Goal: Task Accomplishment & Management: Contribute content

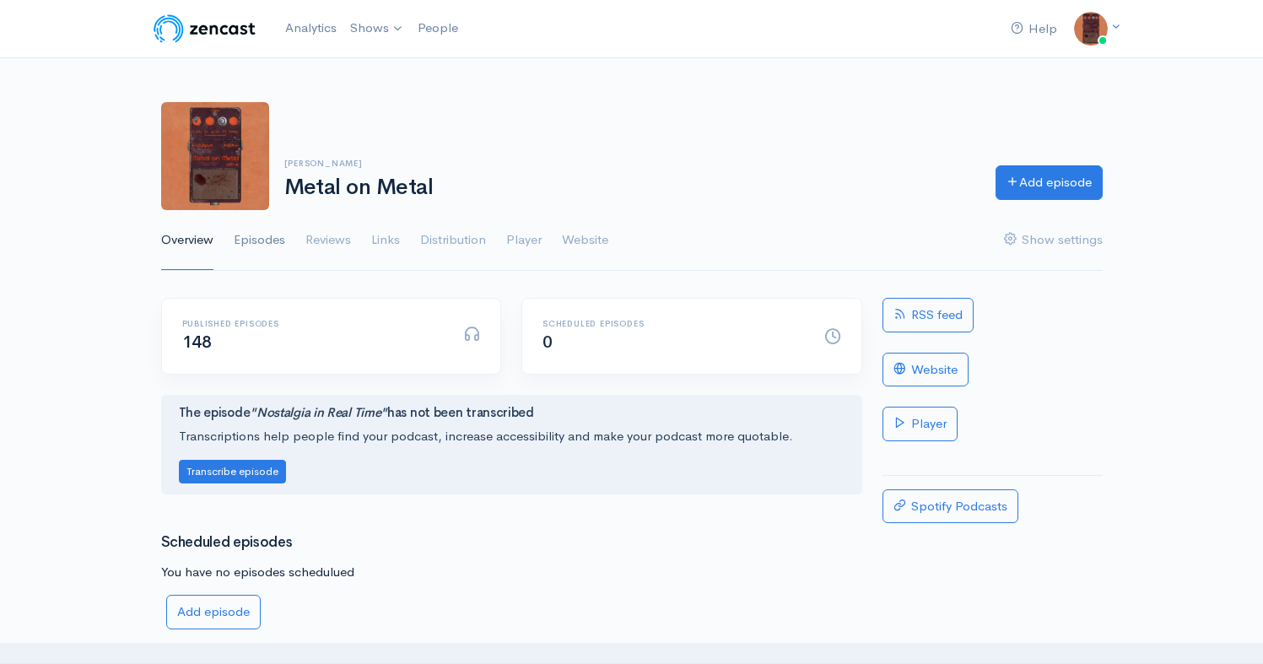
click at [261, 243] on link "Episodes" at bounding box center [259, 240] width 51 height 61
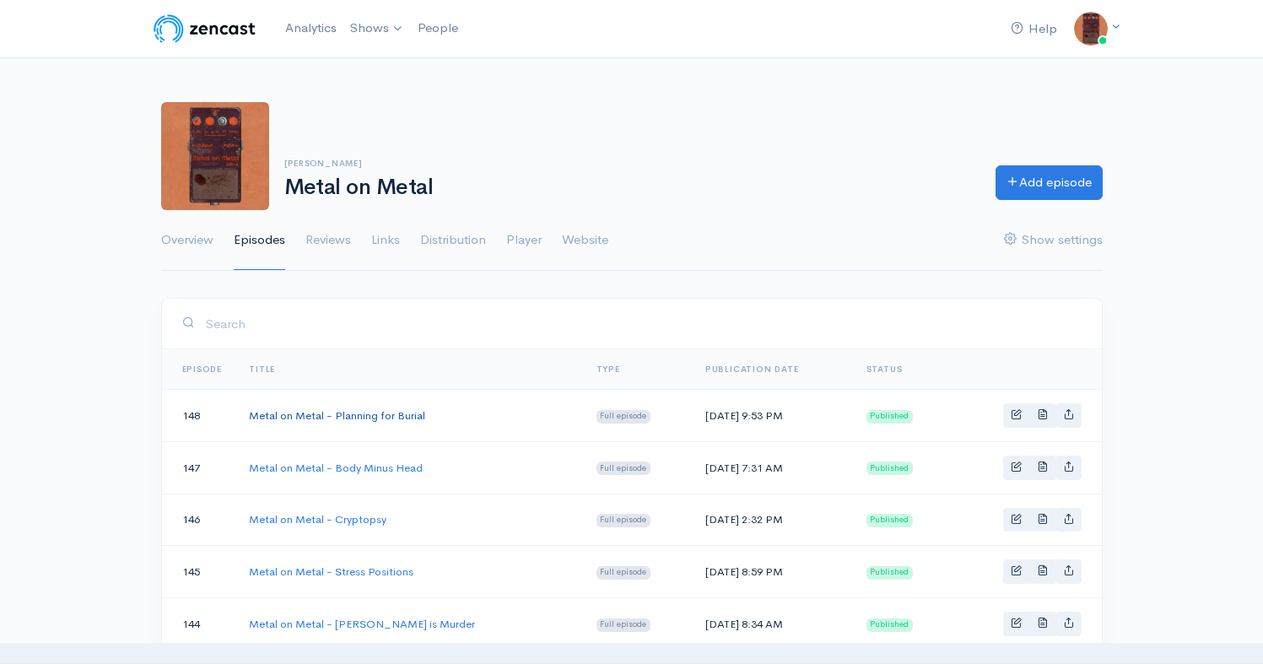
click at [369, 412] on link "Metal on Metal - Planning for Burial" at bounding box center [337, 415] width 176 height 14
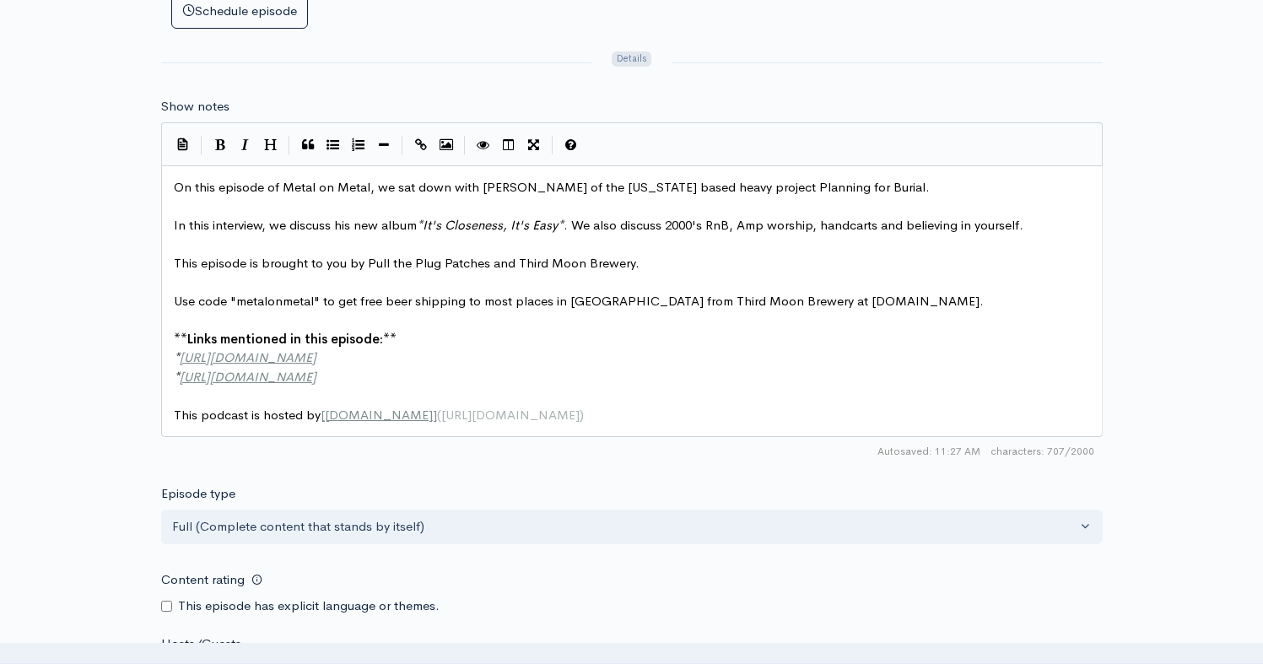
scroll to position [6, 0]
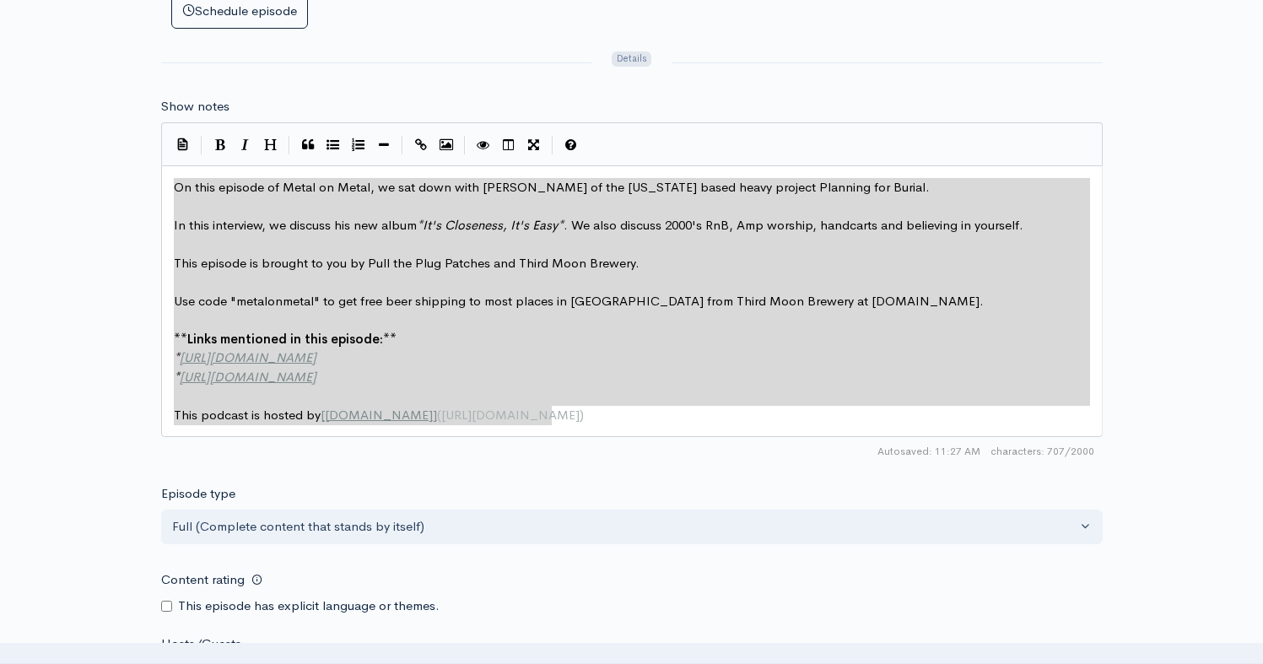
drag, startPoint x: 582, startPoint y: 417, endPoint x: 171, endPoint y: 182, distance: 473.0
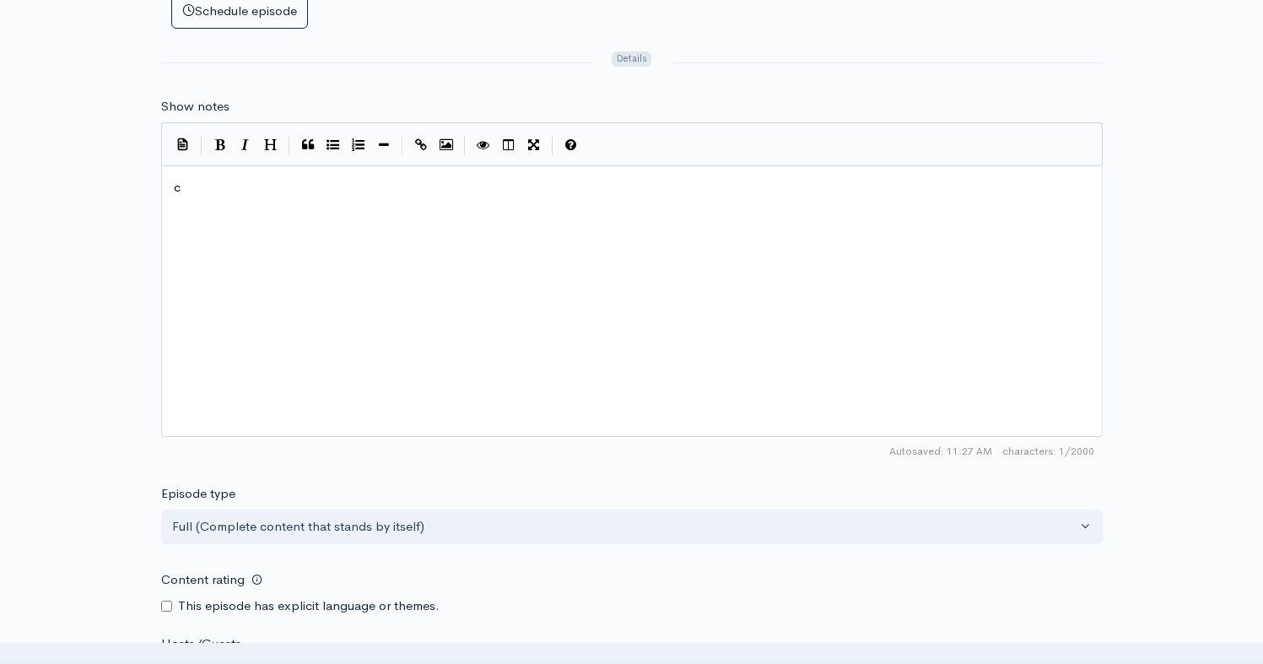
type textarea "On this episode of Metal on Metal, we sat down with [PERSON_NAME] of the [US_ST…"
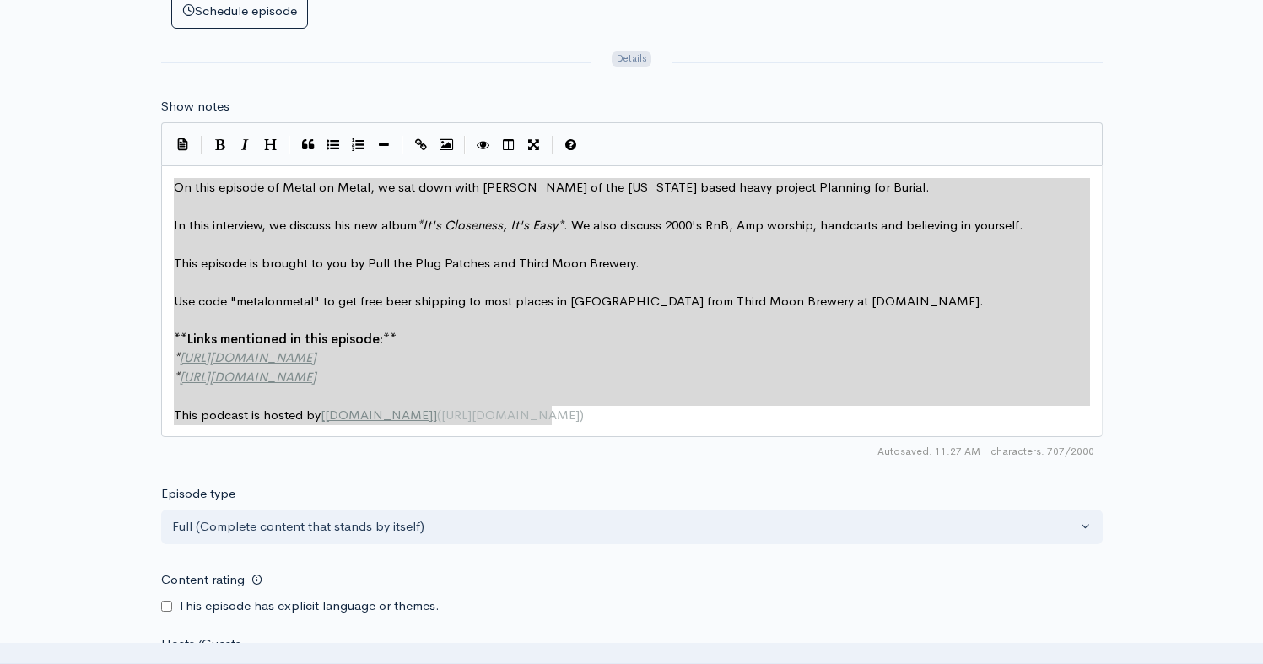
click at [439, 65] on div at bounding box center [376, 63] width 450 height 28
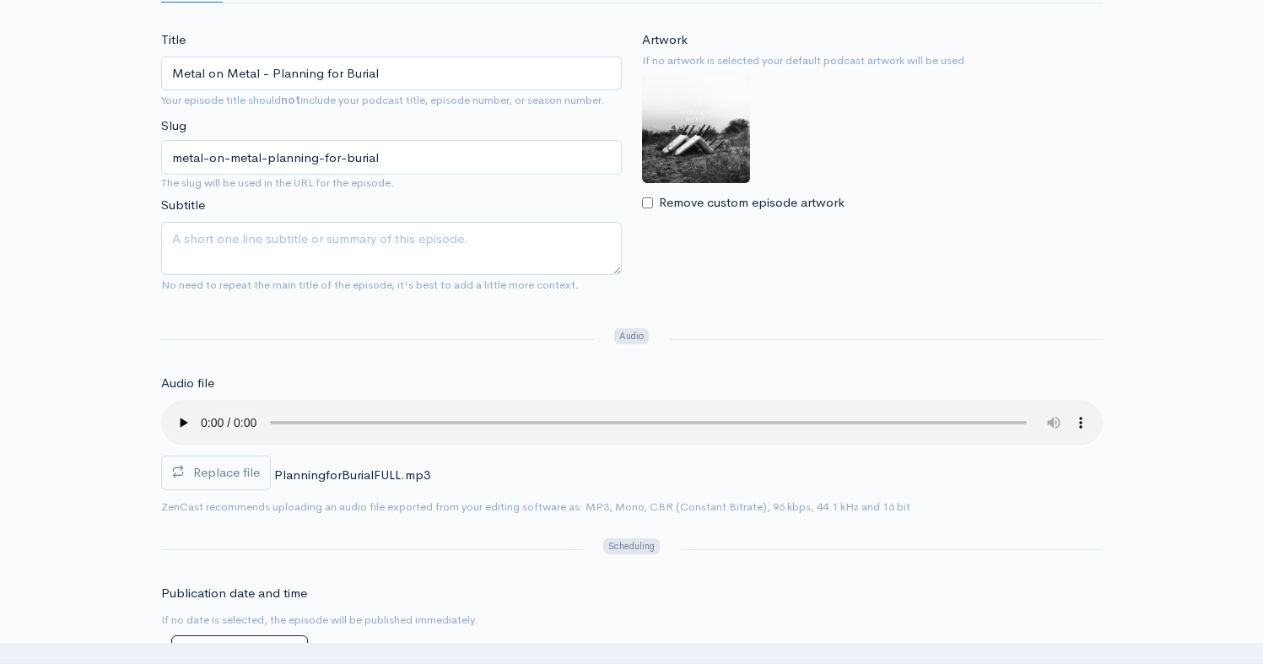
scroll to position [0, 0]
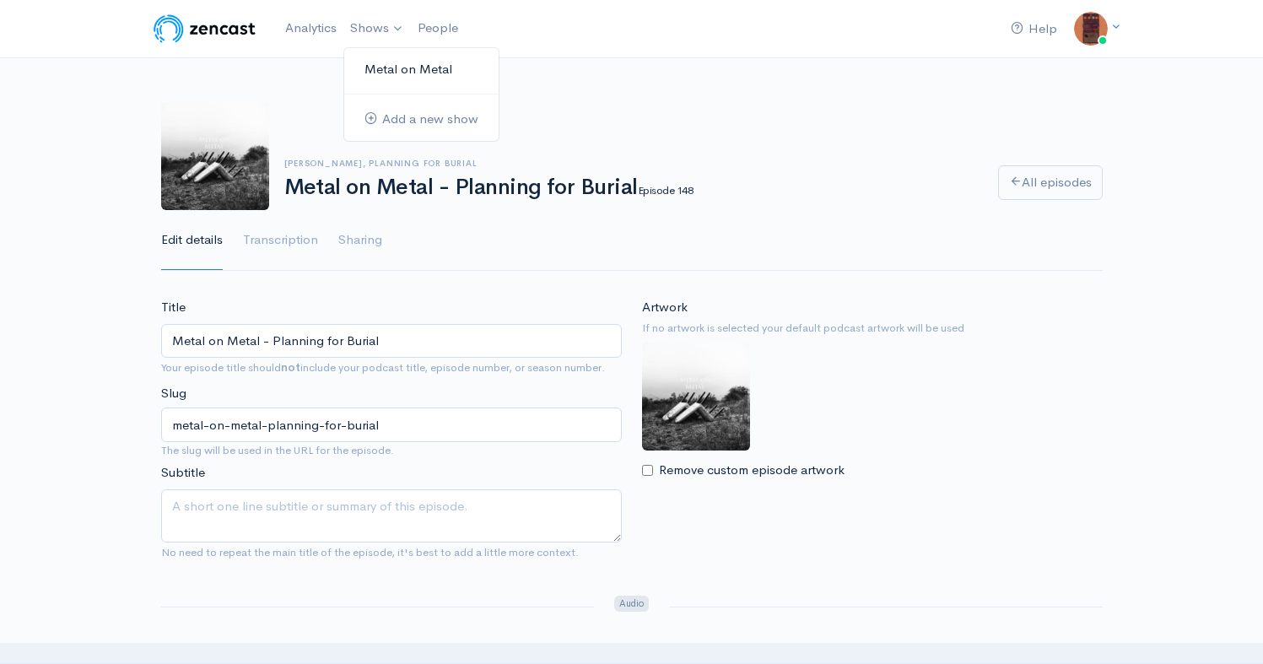
click at [382, 64] on link "Metal on Metal" at bounding box center [421, 70] width 154 height 30
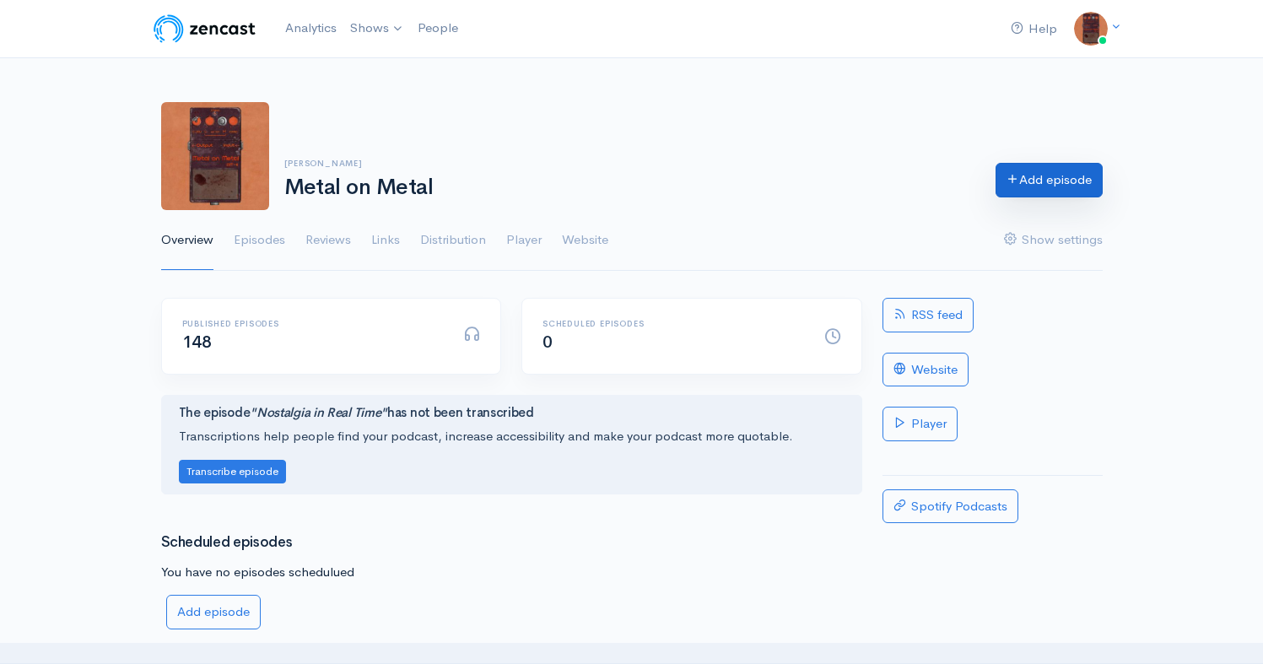
click at [1011, 185] on icon at bounding box center [1012, 178] width 13 height 13
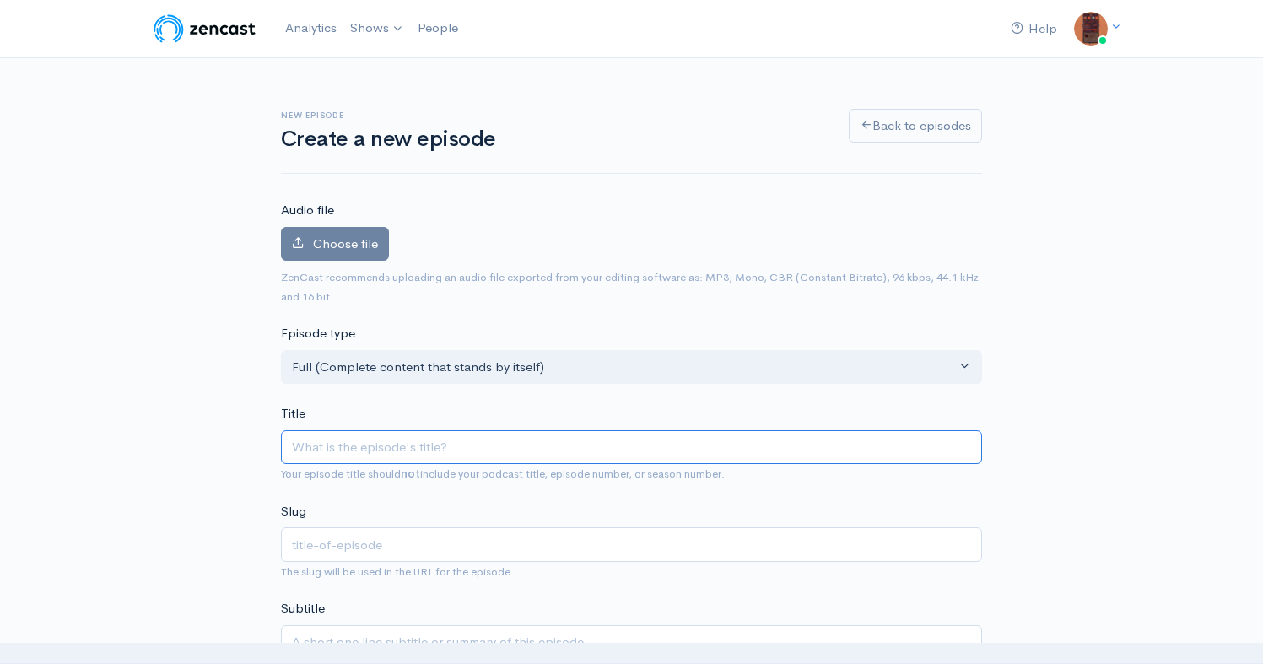
click at [402, 446] on input "Title" at bounding box center [631, 447] width 701 height 35
type input "M"
type input "m"
type input "Meta"
type input "meta"
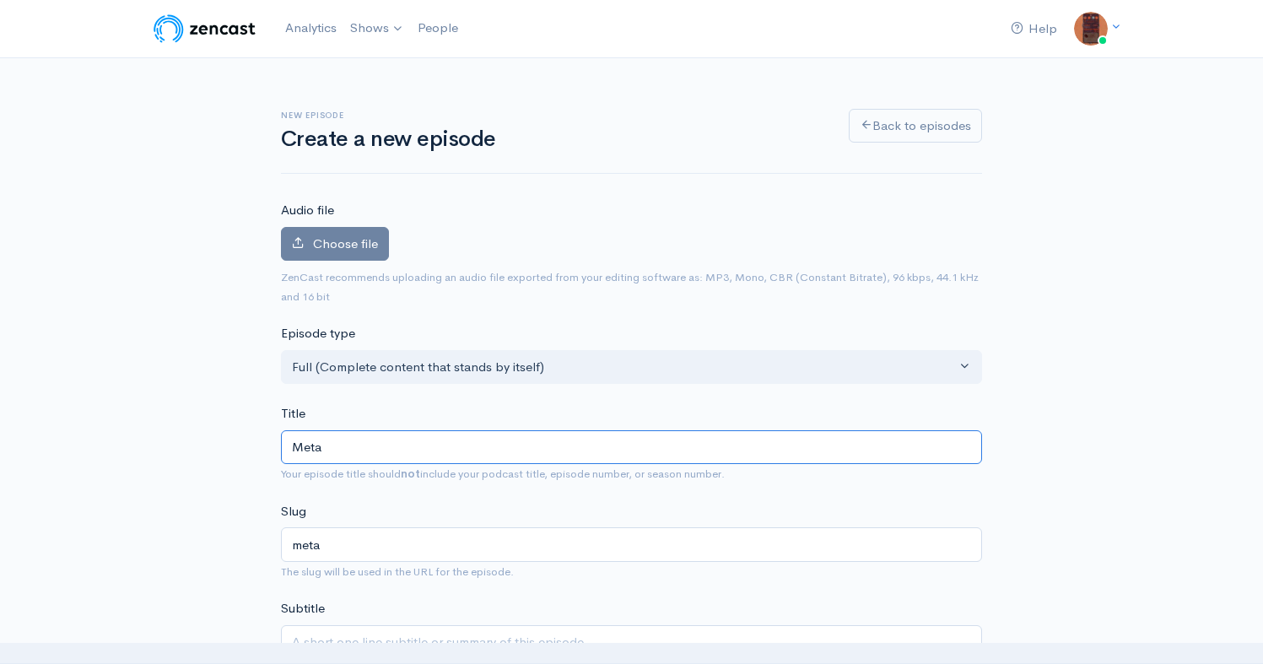
type input "Metal"
type input "metal"
type input "Metal on"
type input "metal-on"
type input "Metal on M"
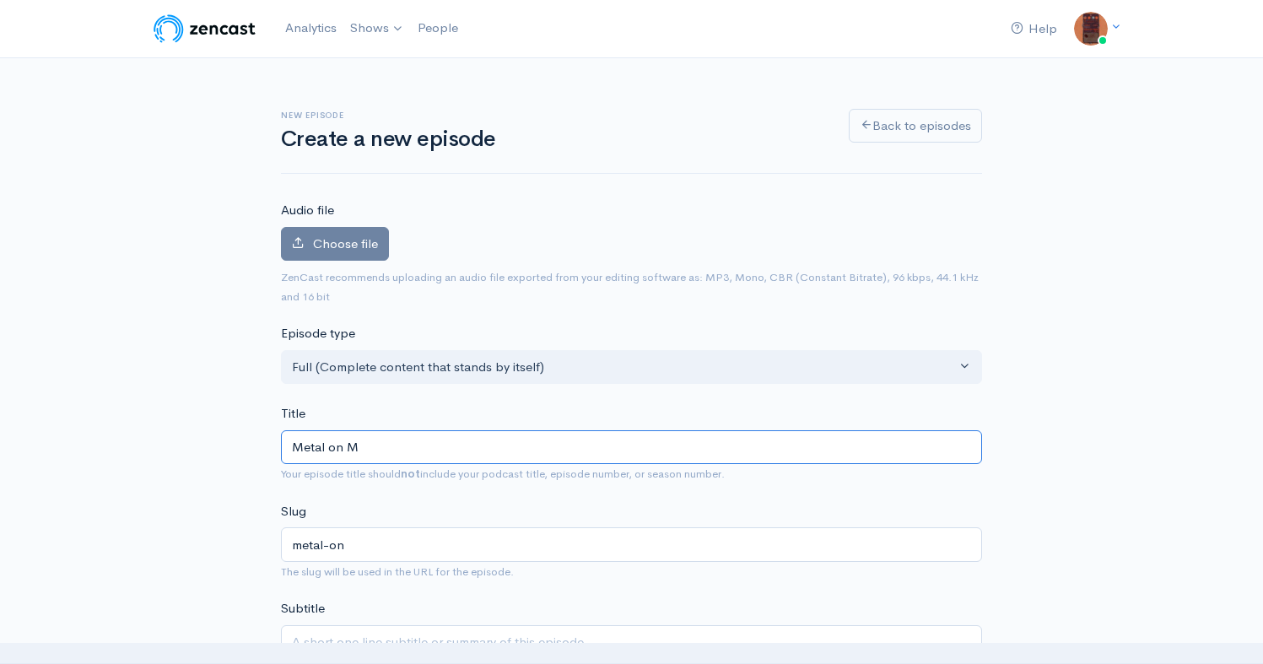
type input "metal-on-m"
type input "Metal on Meta"
type input "metal-on-meta"
type input "Metal on Metal"
type input "metal-on-metal"
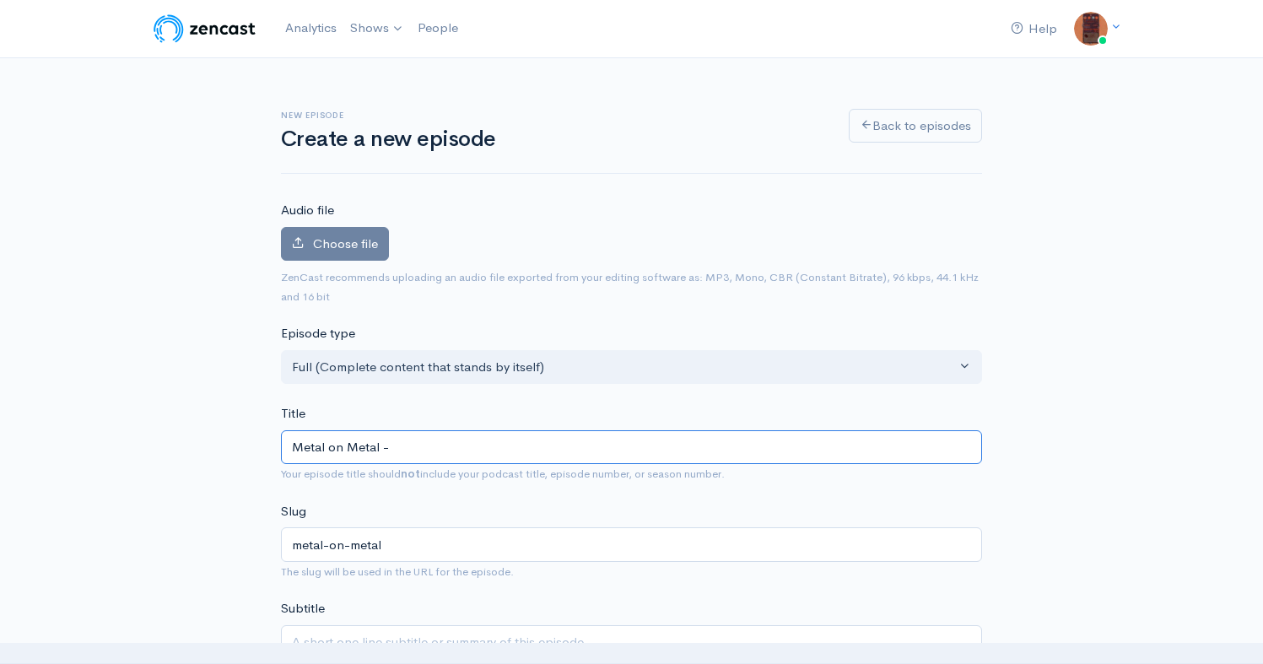
type input "Metal on Metal - t"
type input "metal-on-metal-t"
type input "Metal on Metal -"
type input "metal-on-metal"
type input "Metal on Metal - T"
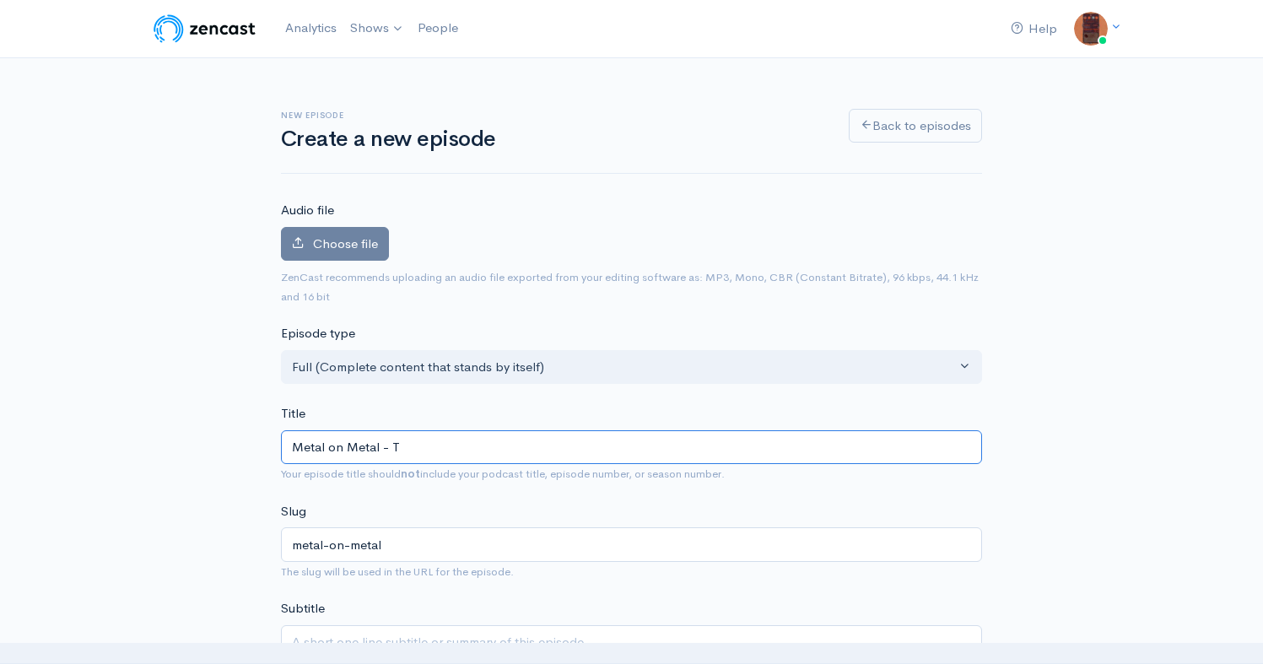
type input "metal-on-metal-t"
type input "Metal on Metal - Tr"
type input "metal-on-metal-tr"
type input "Metal on Metal - Tru"
type input "metal-on-metal-tru"
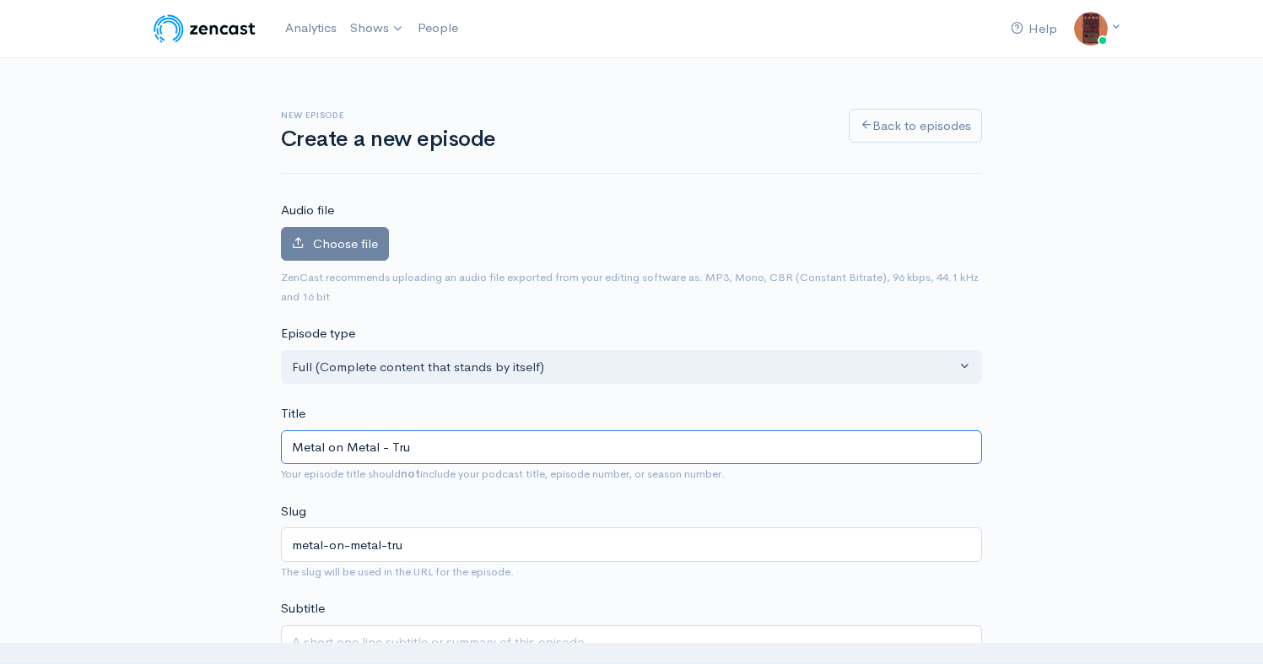
type input "Metal on Metal - Trut"
type input "metal-on-metal-trut"
type input "Metal on Metal - Truth"
type input "metal-on-metal-truth"
type input "Metal on Metal - Truth C"
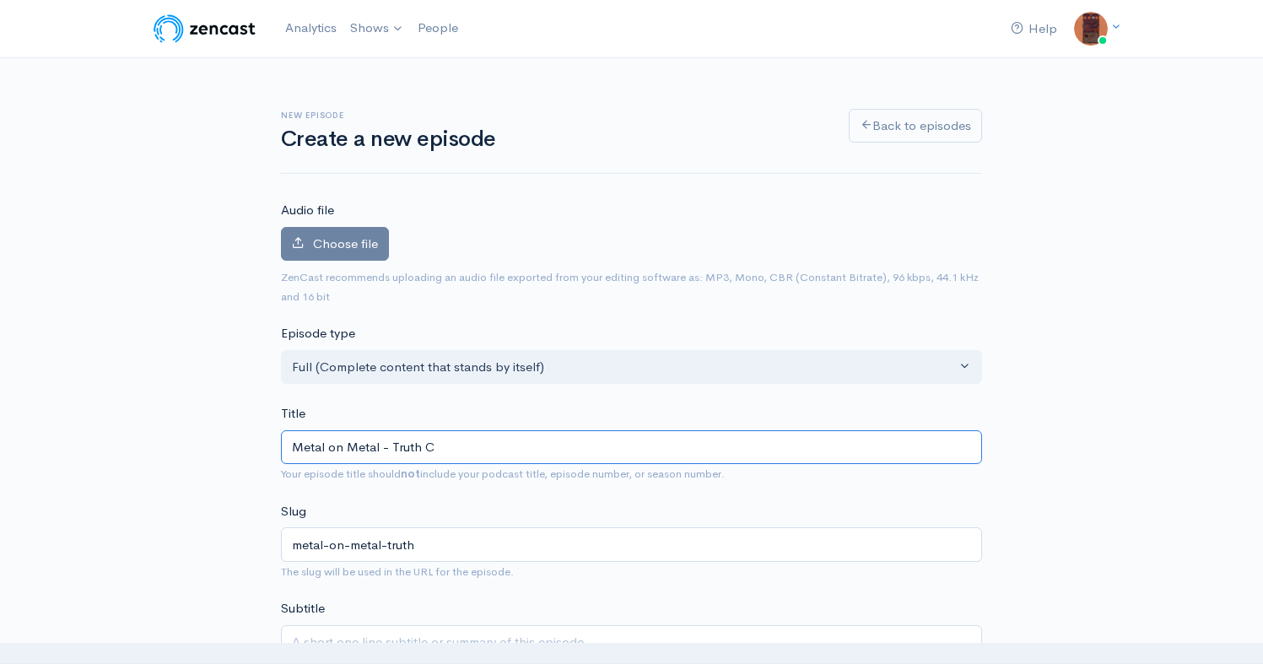
type input "metal-on-metal-truth-c"
type input "Metal on Metal - Truth Cl"
type input "metal-on-metal-truth-cl"
type input "Metal on Metal - Truth Club"
type input "metal-on-metal-truth-club"
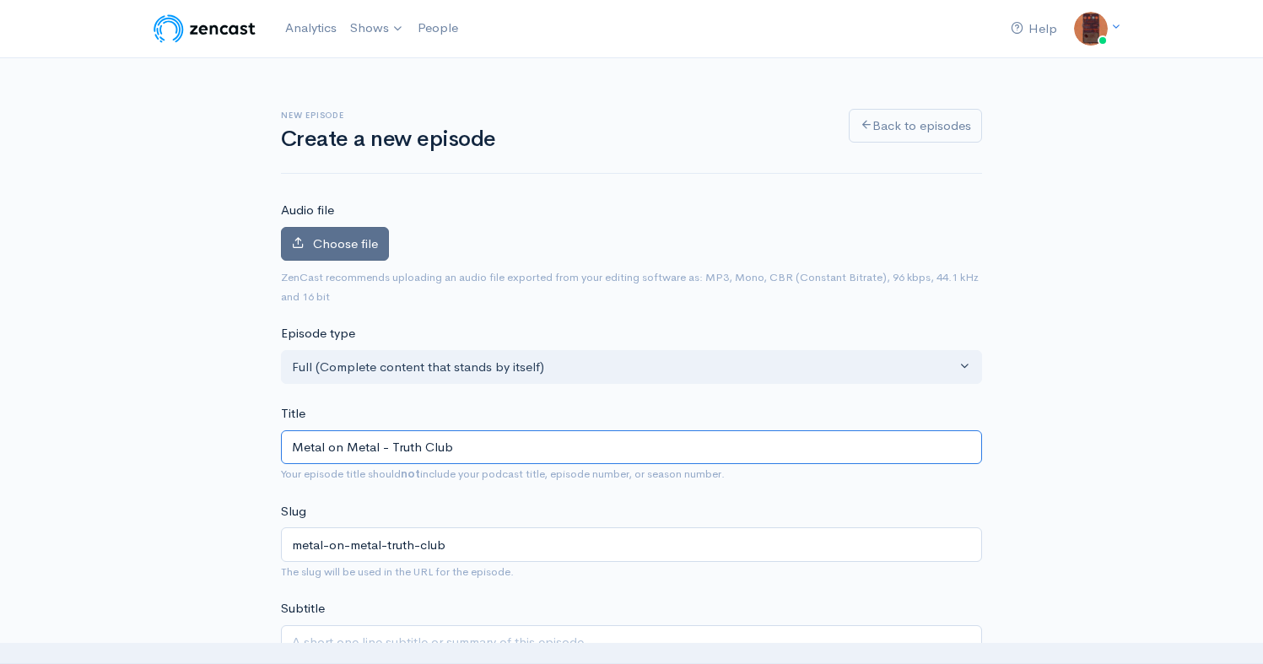
type input "Metal on Metal - Truth Club"
click at [347, 245] on span "Choose file" at bounding box center [345, 243] width 65 height 16
click at [0, 0] on input "Choose file" at bounding box center [0, 0] width 0 height 0
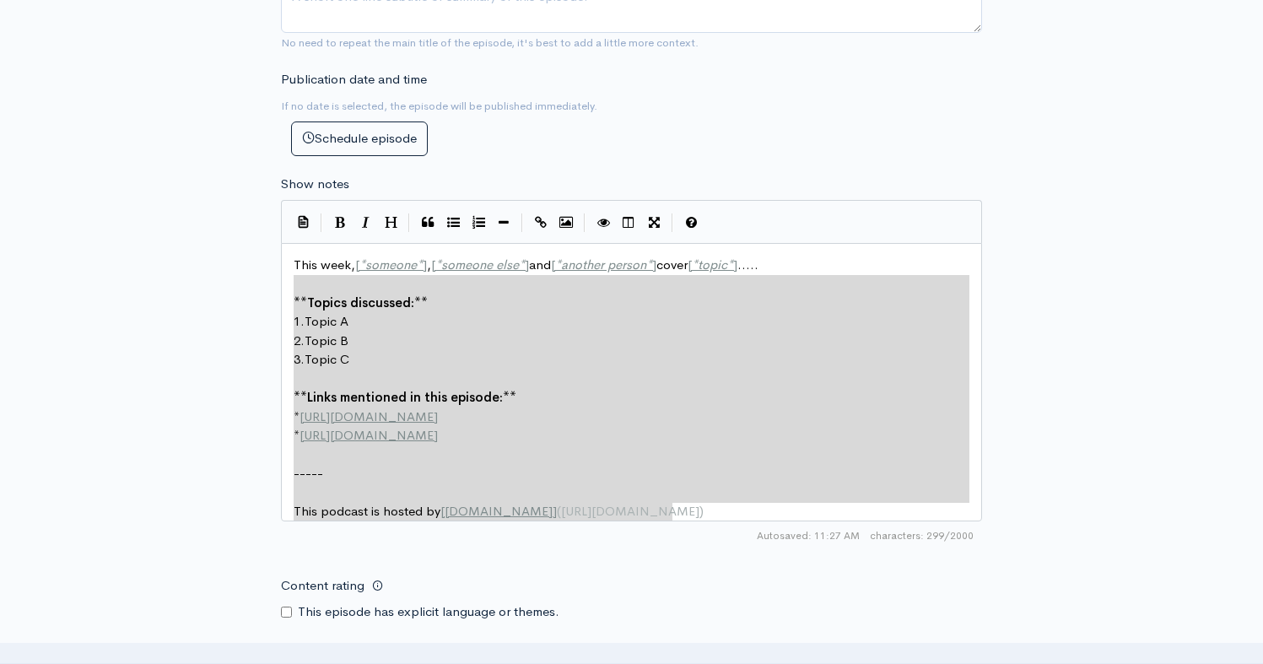
type textarea "This week, [*someone*], [*someone else*] and [*another person*] cover [*topic*]…"
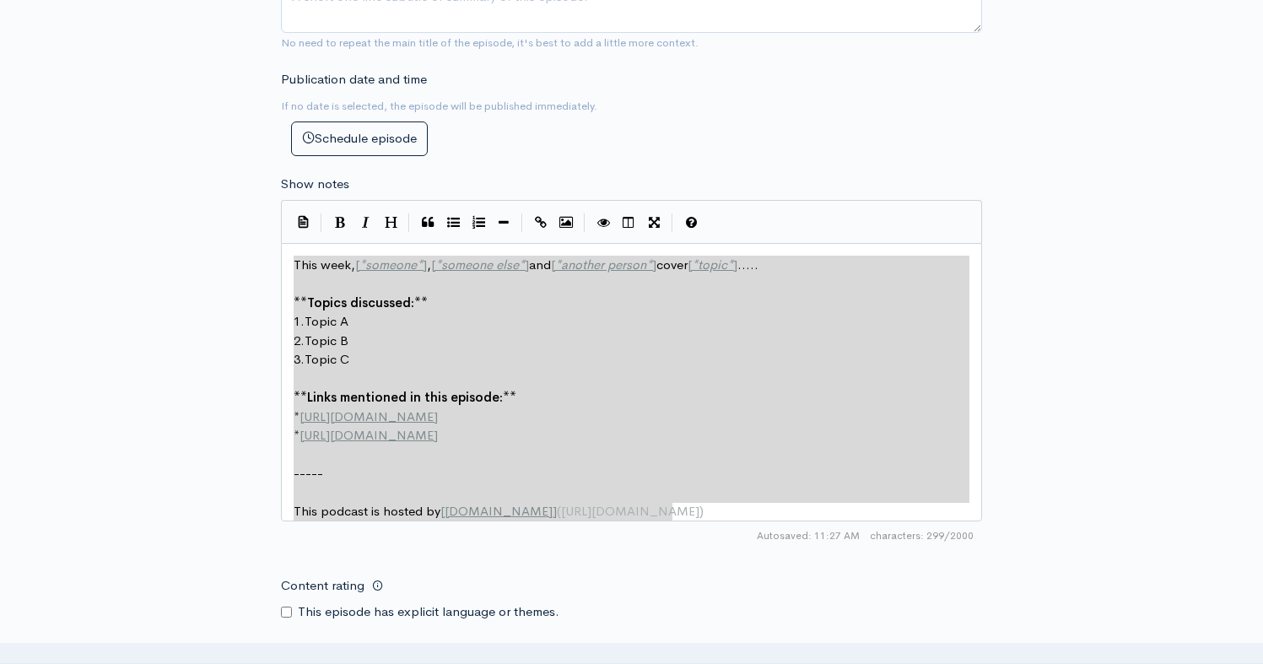
drag, startPoint x: 685, startPoint y: 508, endPoint x: 289, endPoint y: 274, distance: 459.4
paste textarea
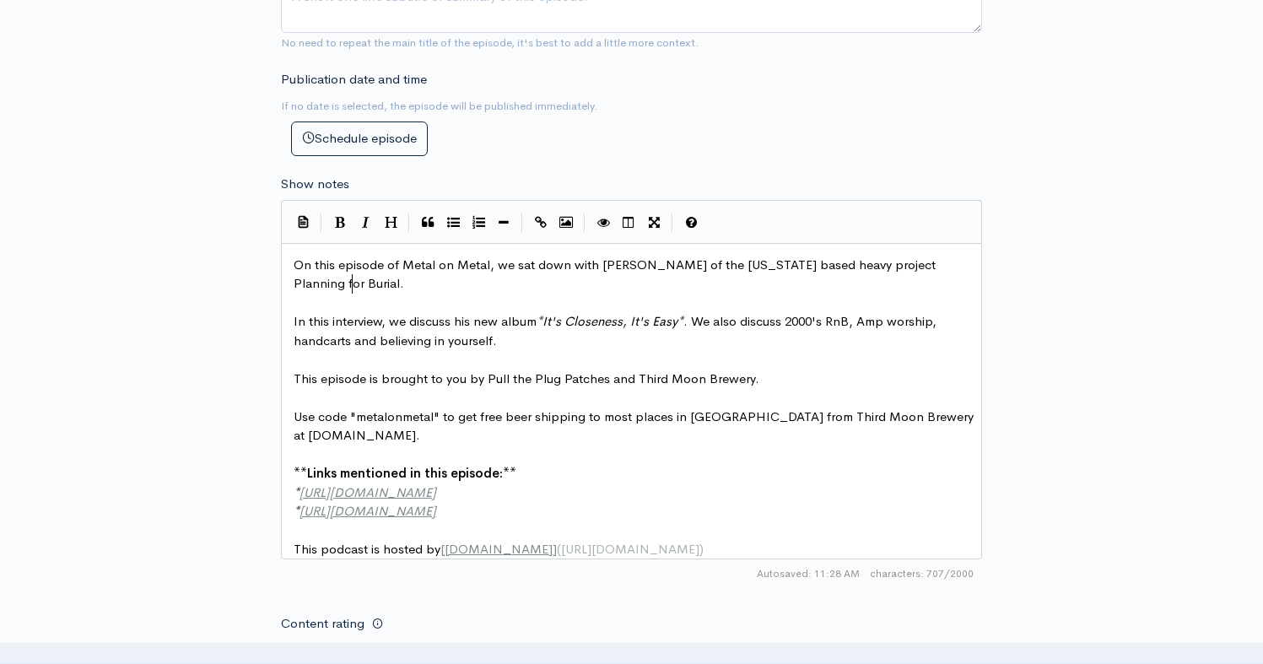
click at [416, 284] on pre "On this episode of Metal on Metal, we sat down with [PERSON_NAME] of the [US_ST…" at bounding box center [637, 275] width 695 height 38
type textarea "[PERSON_NAME]"
drag, startPoint x: 681, startPoint y: 265, endPoint x: 600, endPoint y: 263, distance: 81.8
paste textarea
type textarea "ennsylvania"
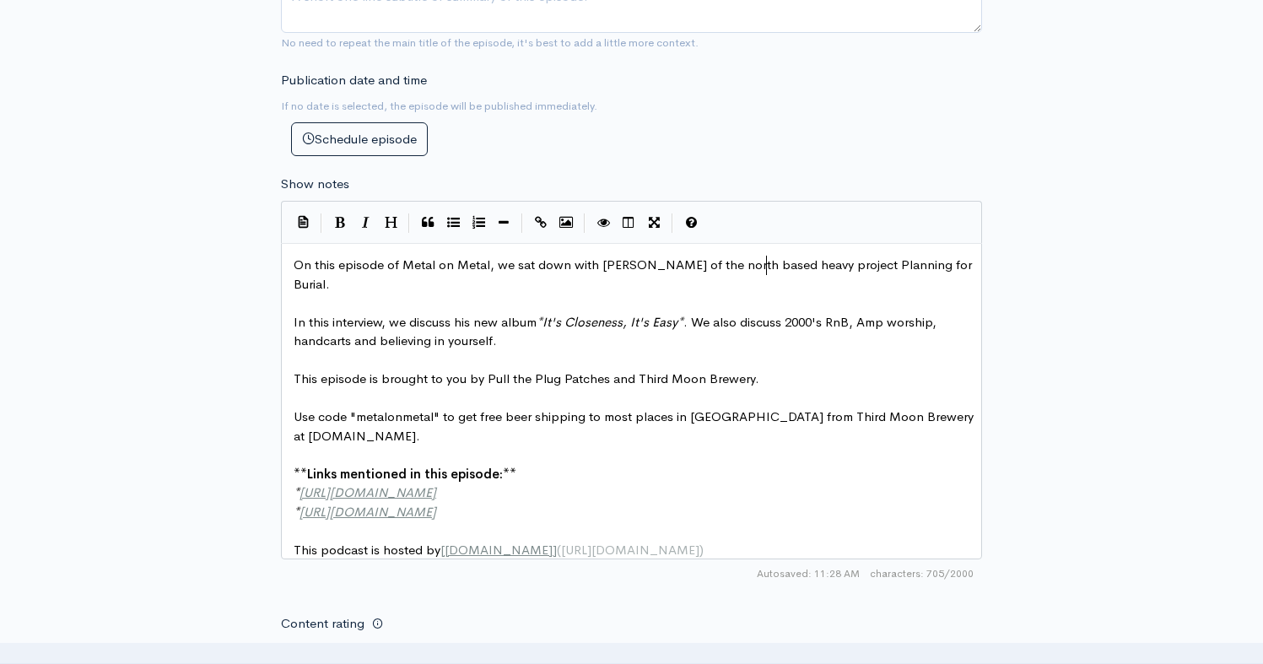
type textarea "north C"
type textarea "[US_STATE]"
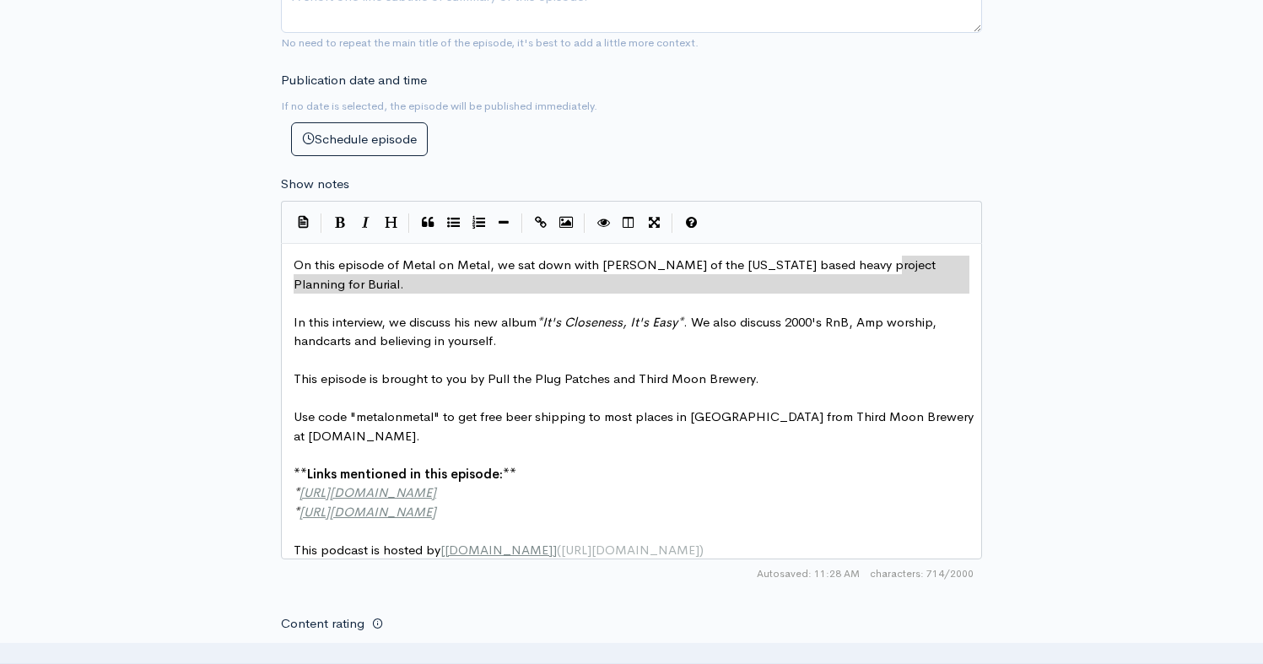
drag, startPoint x: 587, startPoint y: 299, endPoint x: 897, endPoint y: 256, distance: 312.4
type textarea "="
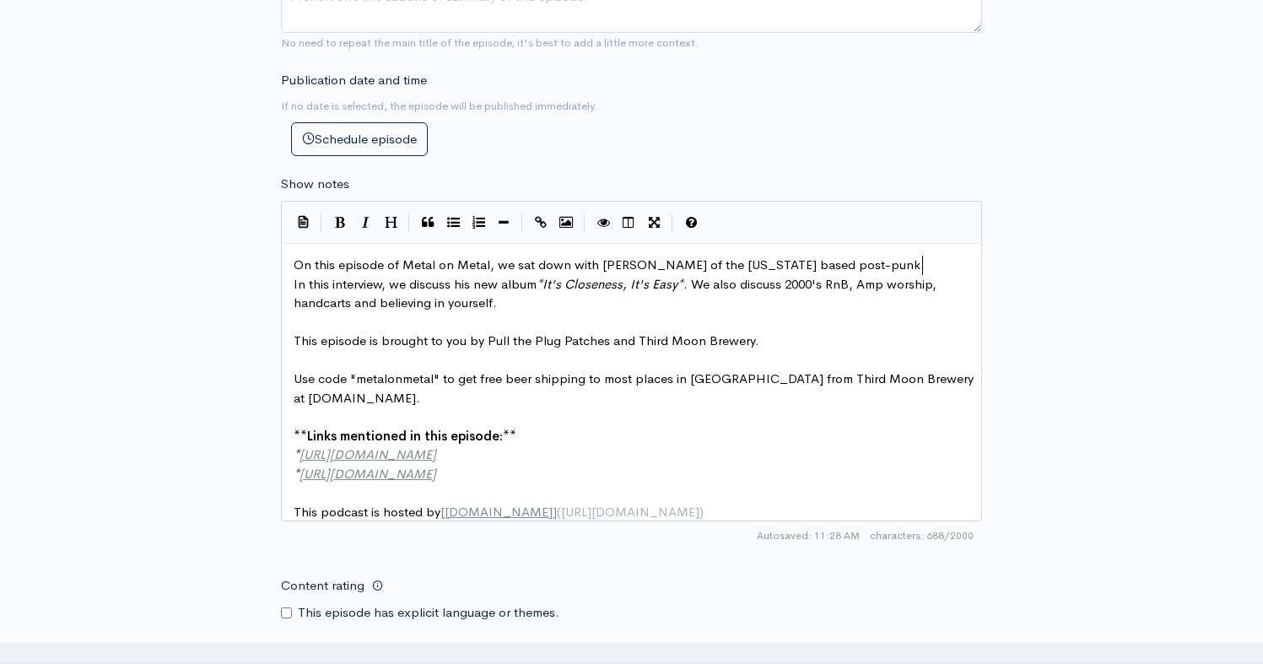
type textarea "post-punk./"
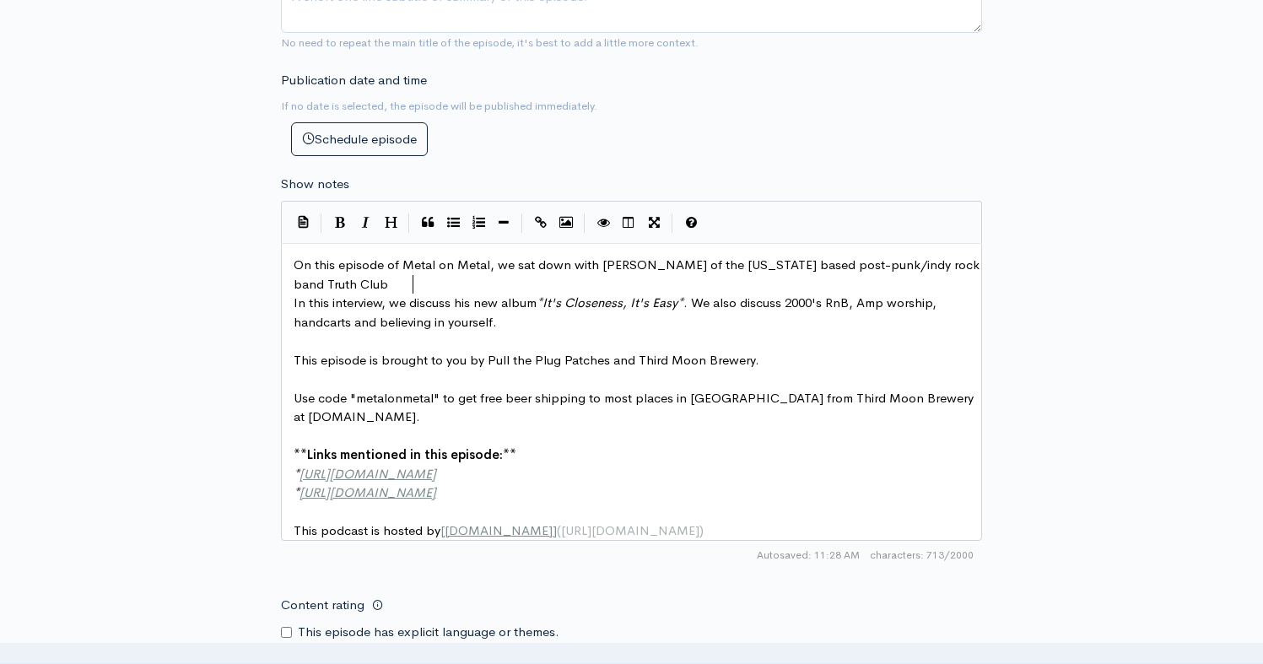
type textarea "/indy rock band Truth Club."
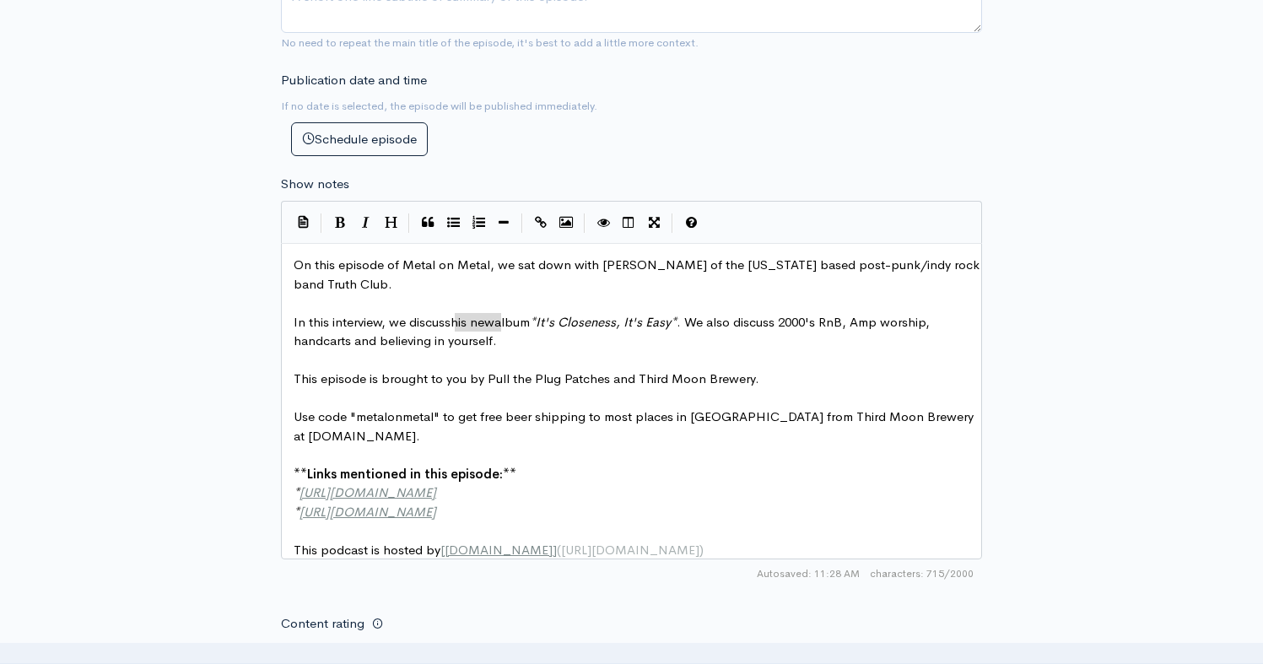
drag, startPoint x: 500, startPoint y: 316, endPoint x: 458, endPoint y: 315, distance: 42.2
type textarea "their"
type textarea "s Closeness, It's Easy"
type textarea "Running from the Chase"
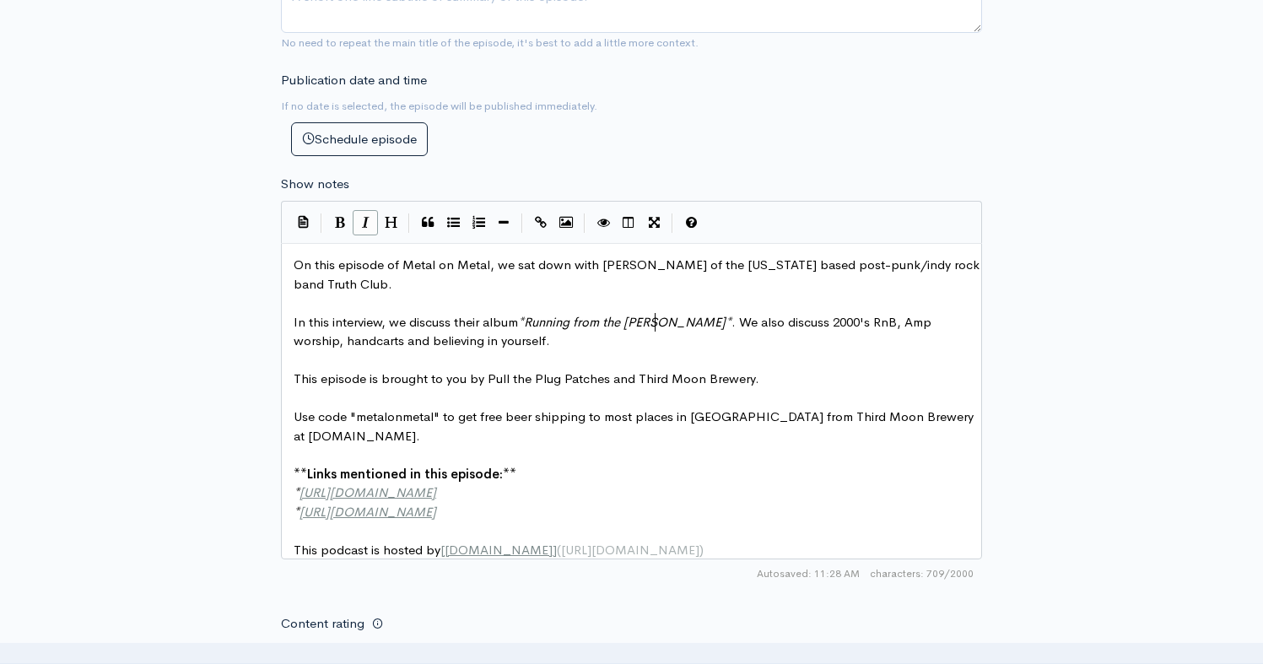
scroll to position [6, 136]
type textarea "2000's RnB, Amp worship, handcarts and believing in yourself."
drag, startPoint x: 515, startPoint y: 347, endPoint x: 773, endPoint y: 329, distance: 257.8
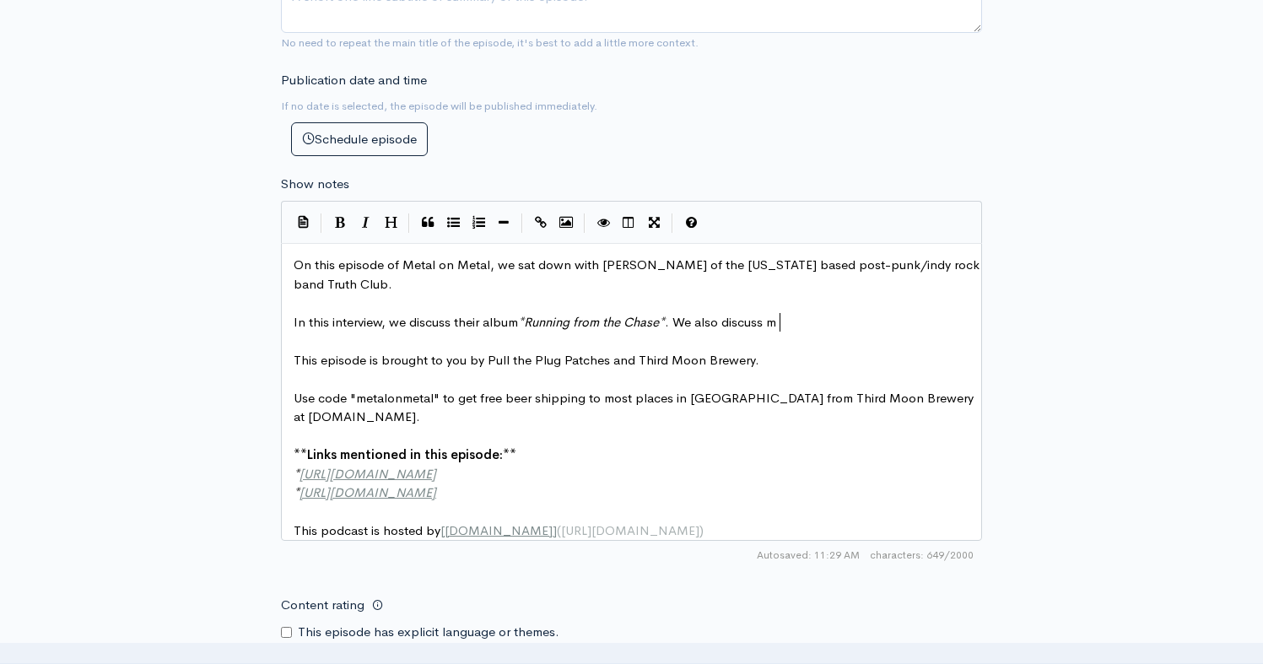
type textarea "me"
type textarea "the band's medl"
type textarea "ldo"
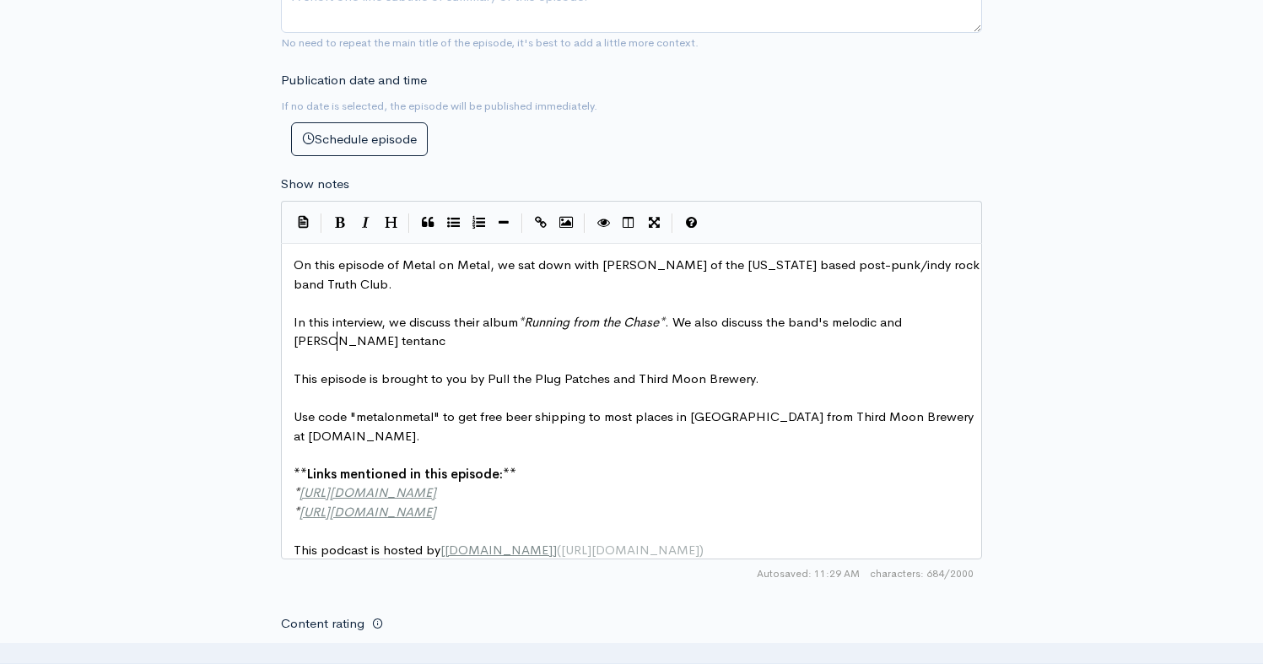
type textarea "odic and [PERSON_NAME] tentancei"
type textarea "ies"
type textarea "m"
type textarea ","
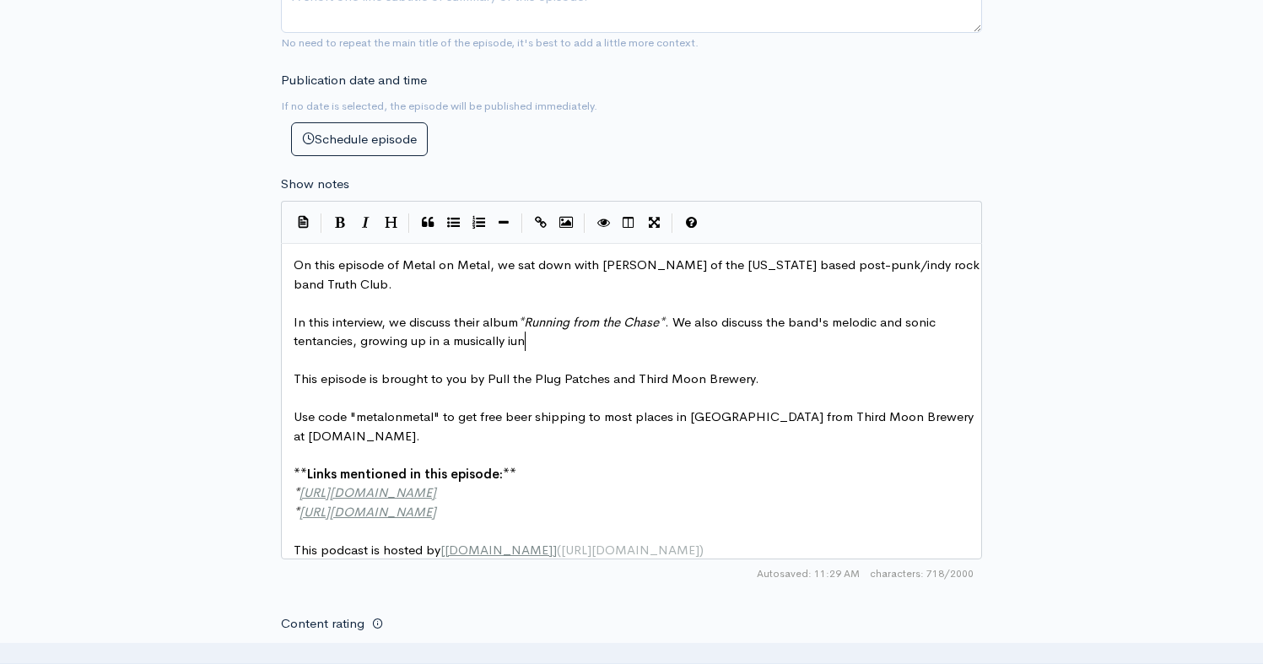
type textarea "s, growing up in a musically iunc"
type textarea "nclined family, being kinder [PERSON_NAME]"
type textarea "your se"
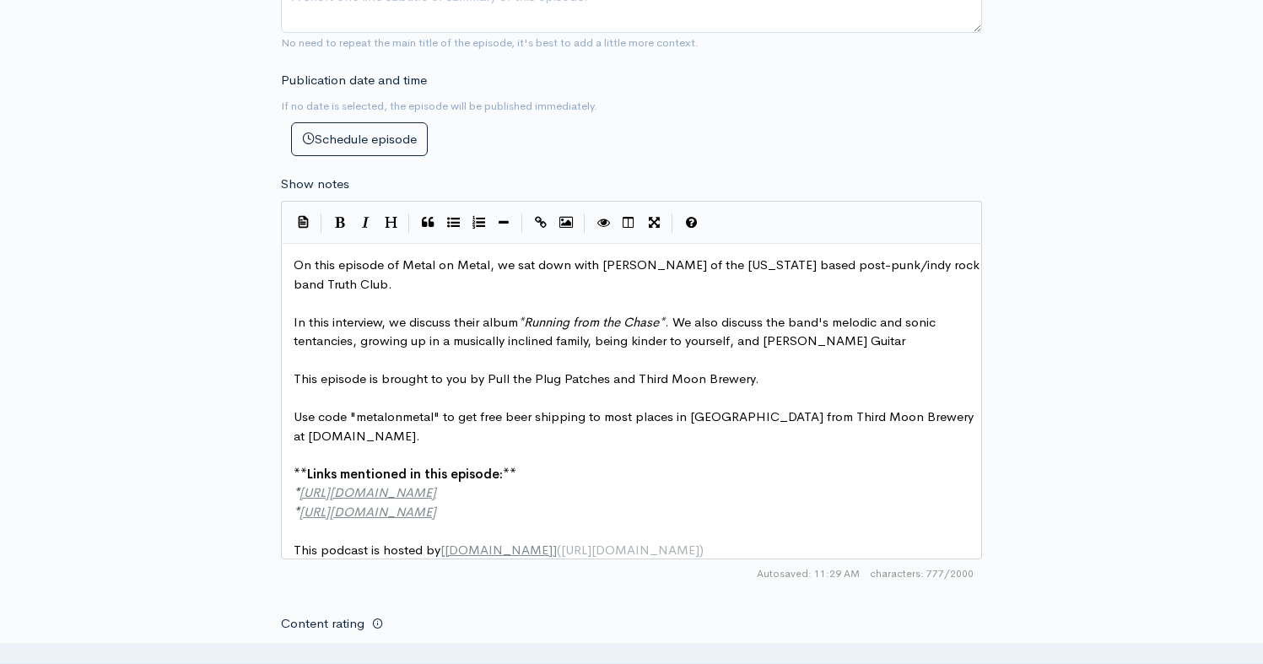
type textarea "self, and [PERSON_NAME] Guitar"
type textarea "Comp"
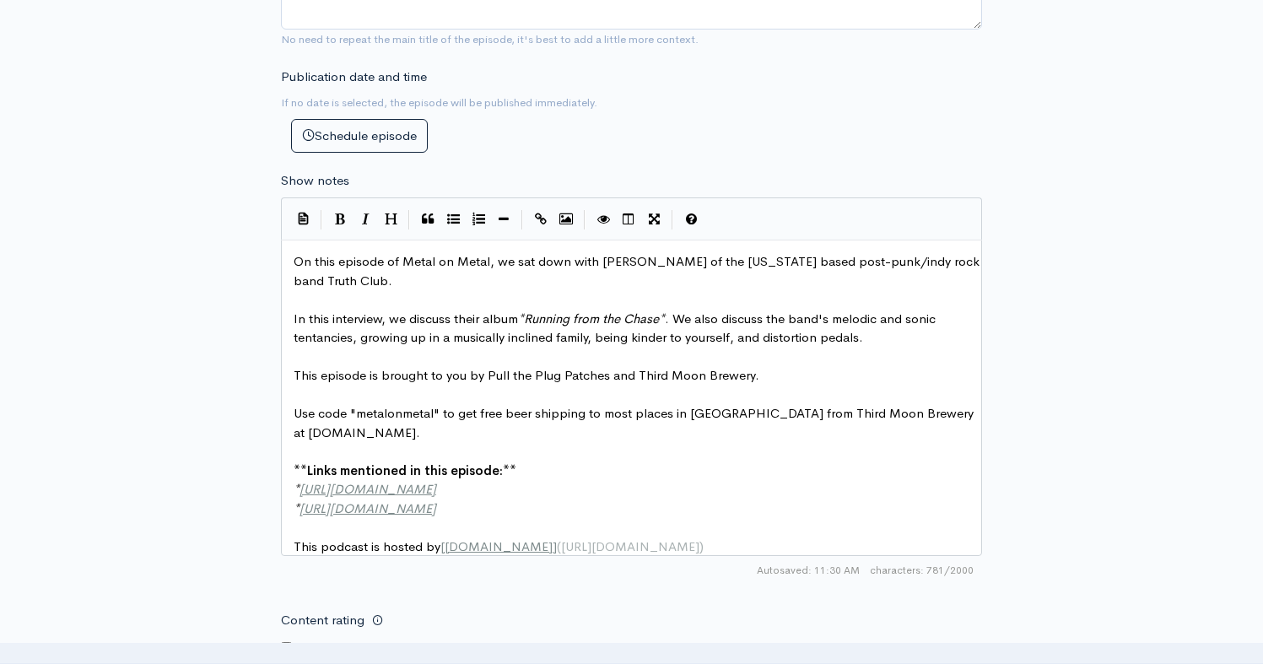
type textarea "distortion pedals."
type textarea "[URL][DOMAIN_NAME]"
drag, startPoint x: 549, startPoint y: 491, endPoint x: 303, endPoint y: 490, distance: 246.3
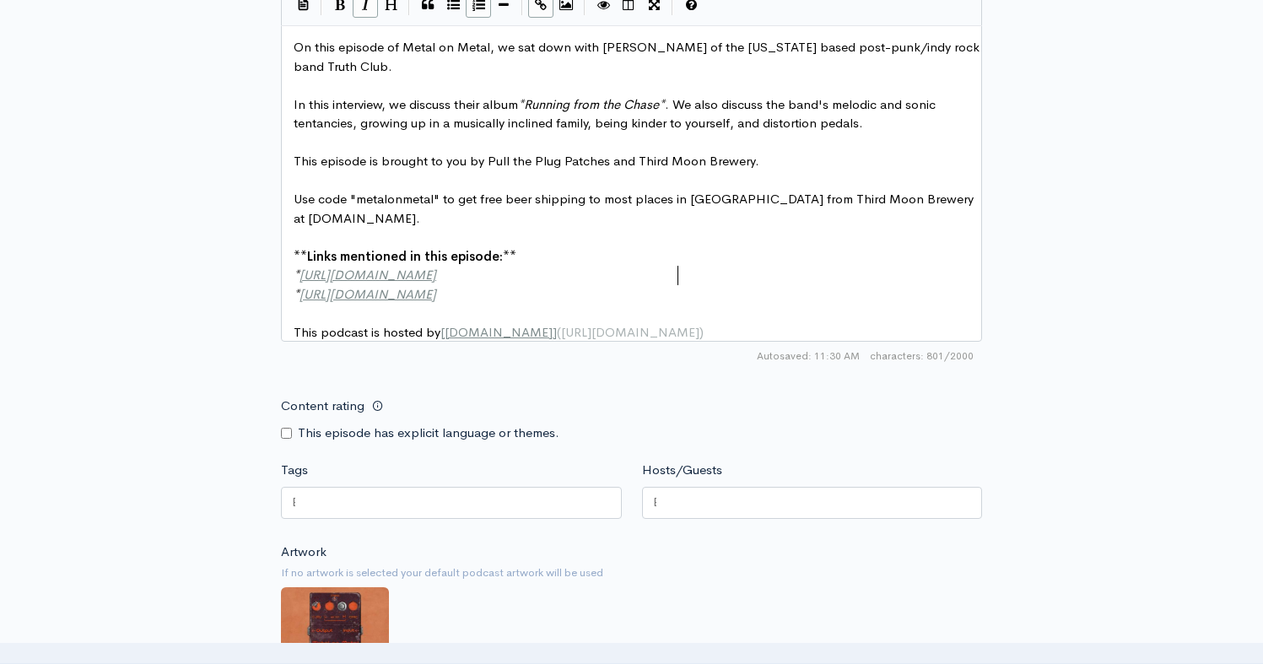
scroll to position [951, 0]
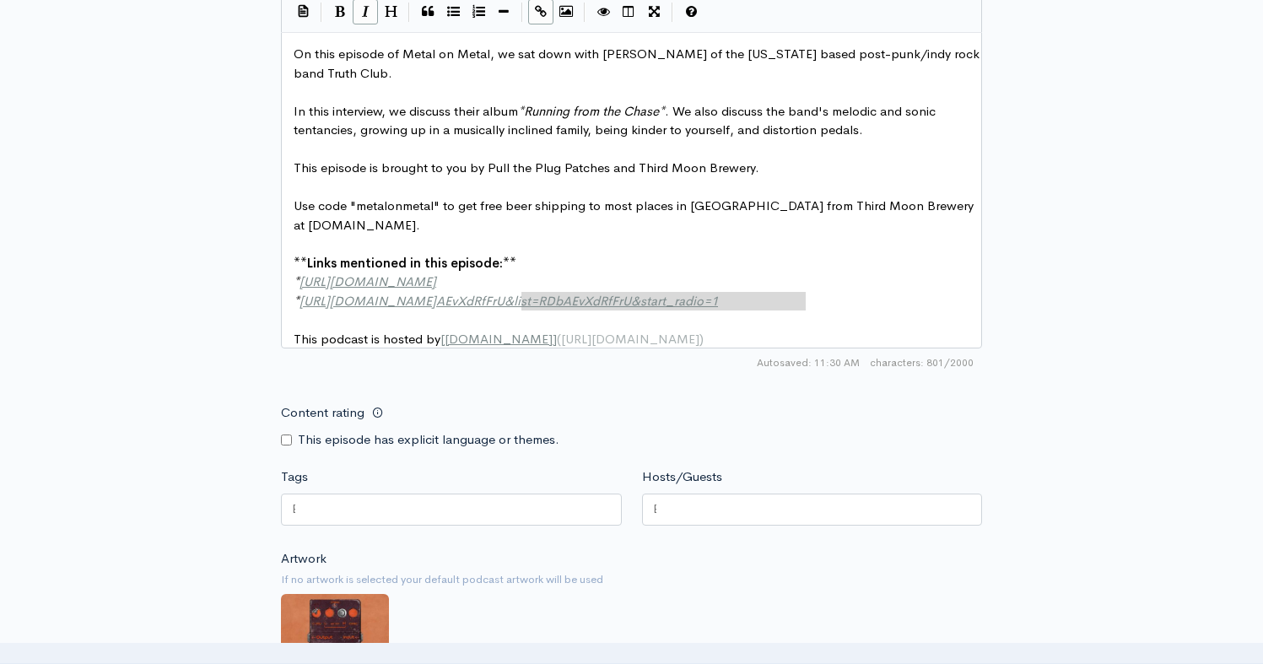
type textarea "bAEvXdRfFrU&list=RDbAEvXdRfFrU&start_radio=1"
type textarea "[URL][DOMAIN_NAME]"
drag, startPoint x: 806, startPoint y: 303, endPoint x: 301, endPoint y: 301, distance: 505.2
click at [203, 282] on div "New episode Create a new episode Back to episodes Audio file Choose file truthc…" at bounding box center [631, 11] width 961 height 1806
click at [467, 507] on div at bounding box center [451, 509] width 341 height 32
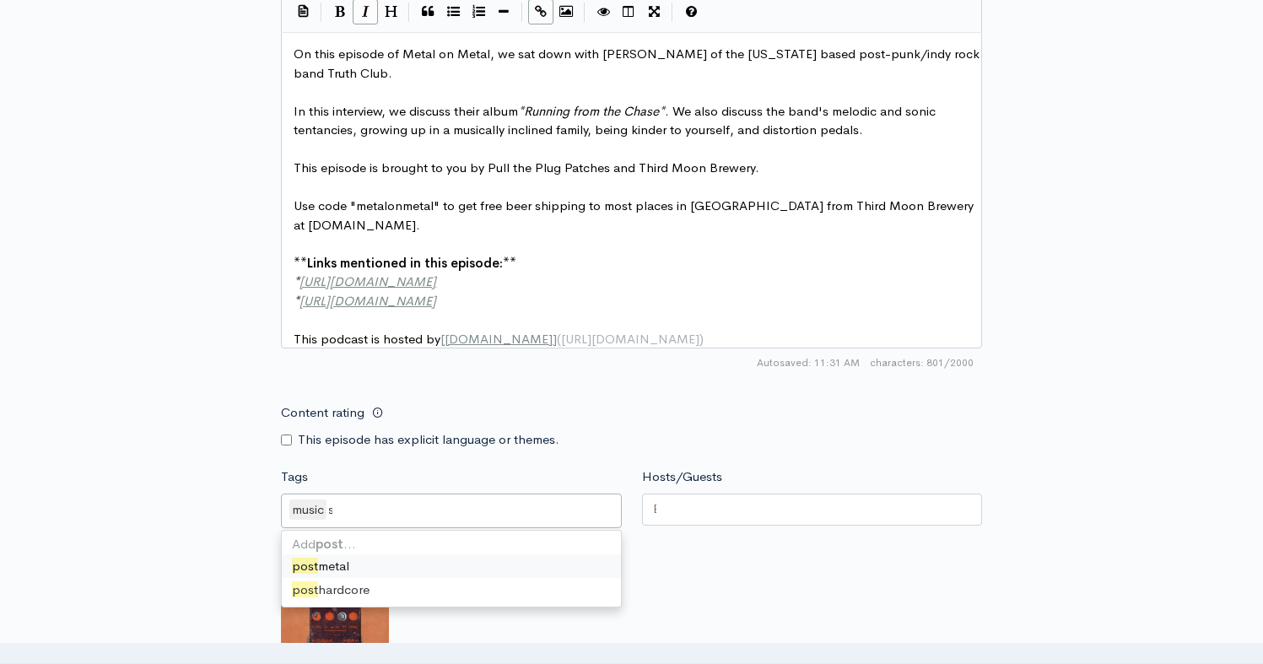
scroll to position [0, 21]
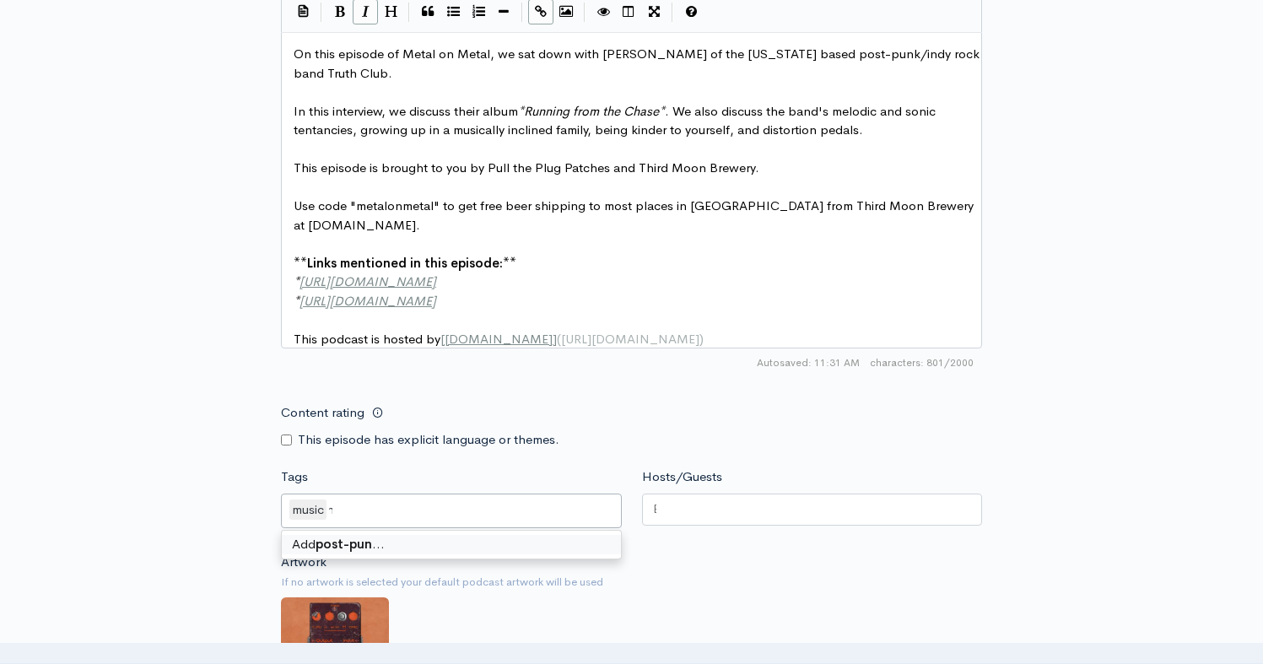
type input "post-punk"
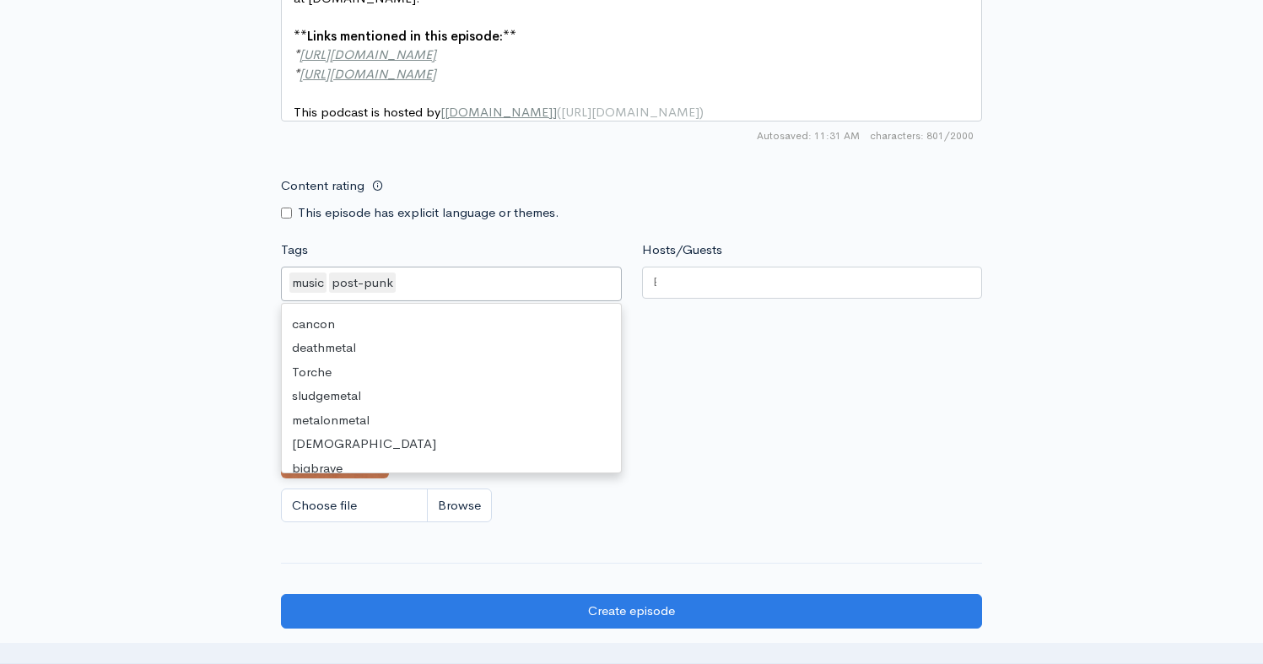
scroll to position [0, 0]
type input "in"
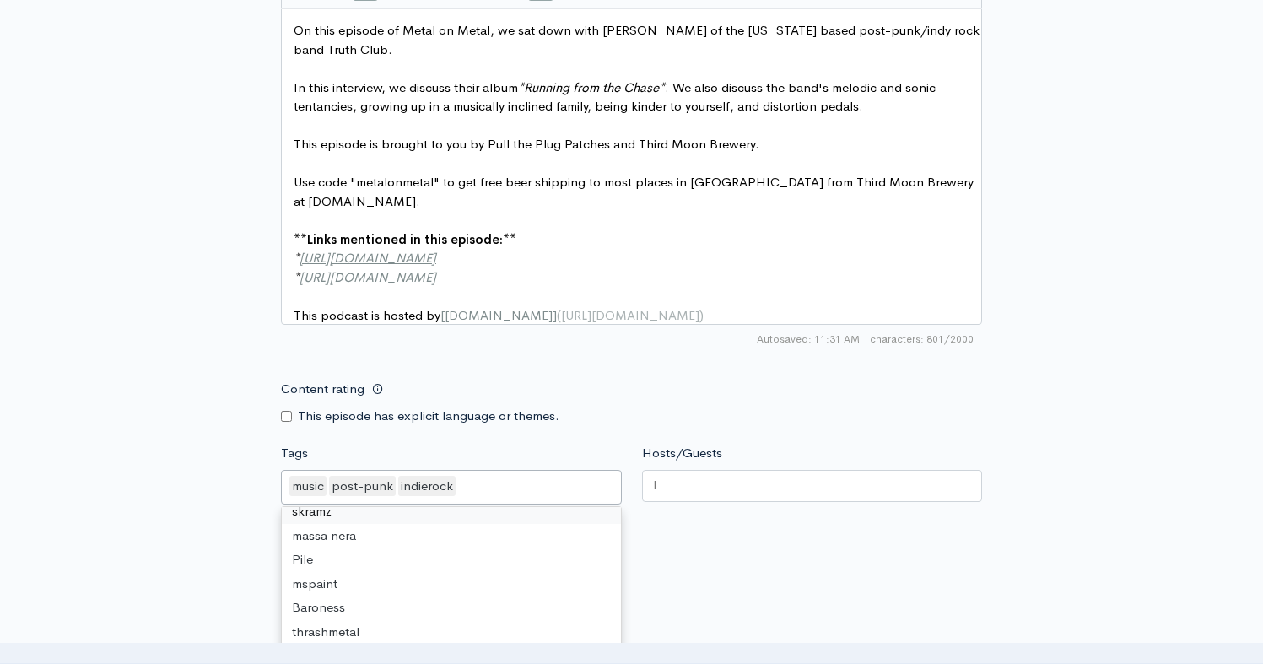
scroll to position [883, 0]
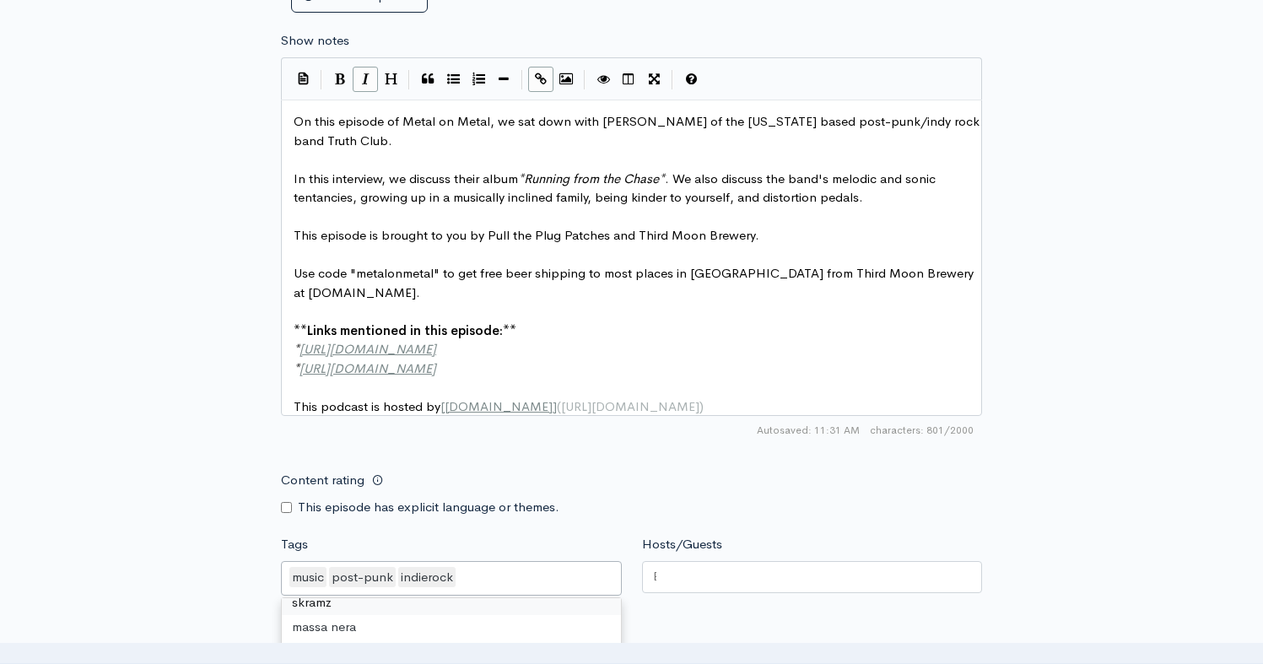
click at [950, 120] on span "On this episode of Metal on Metal, we sat down with [PERSON_NAME] of the [US_ST…" at bounding box center [638, 130] width 689 height 35
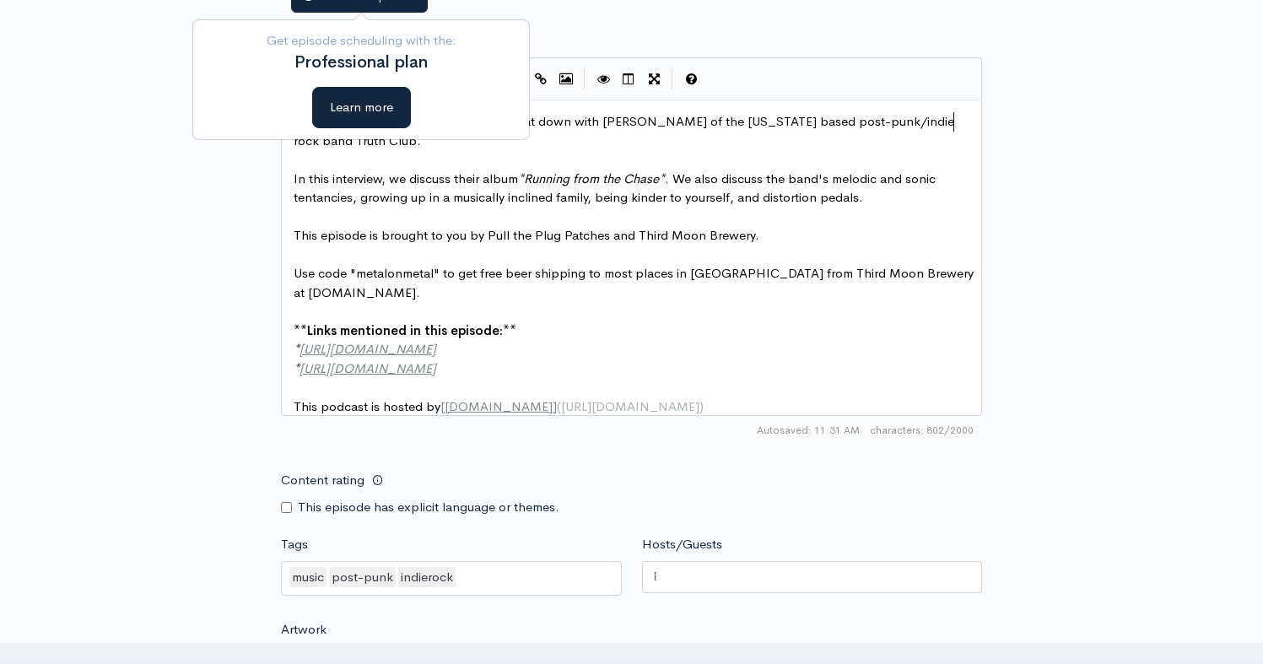
type textarea "ie"
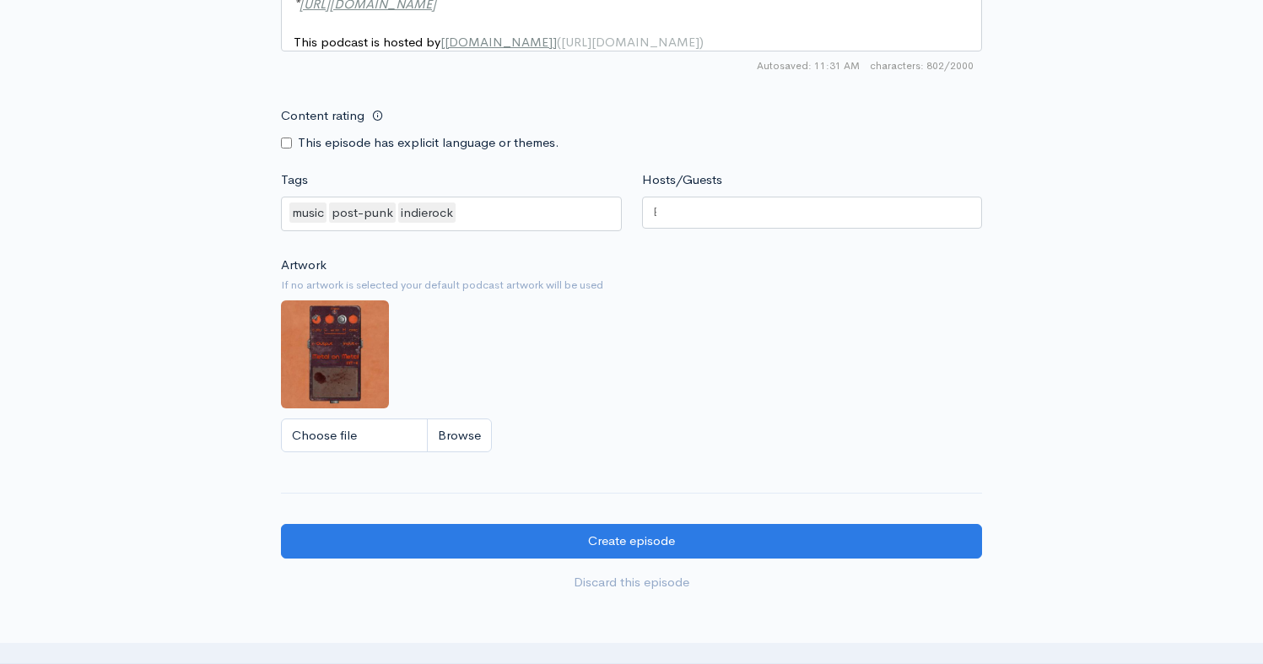
scroll to position [1347, 0]
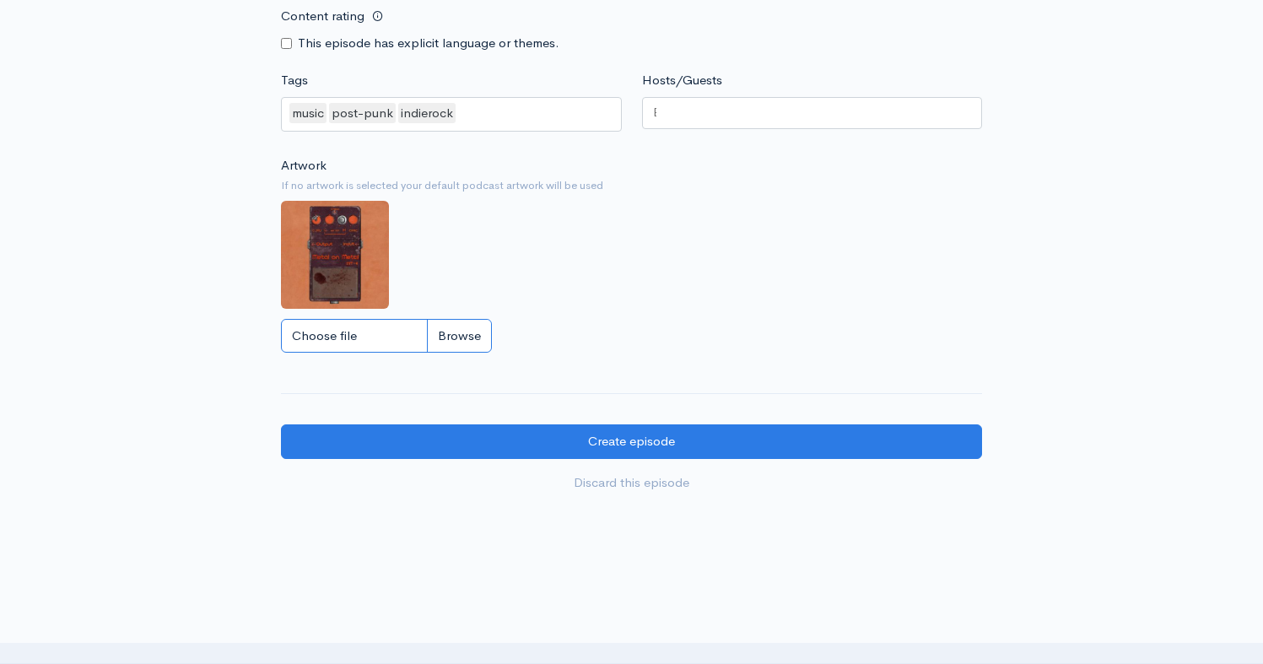
click at [339, 353] on input "Choose file" at bounding box center [386, 336] width 211 height 35
type input "C:\fakepath\Truth Club - Zencast.jpg"
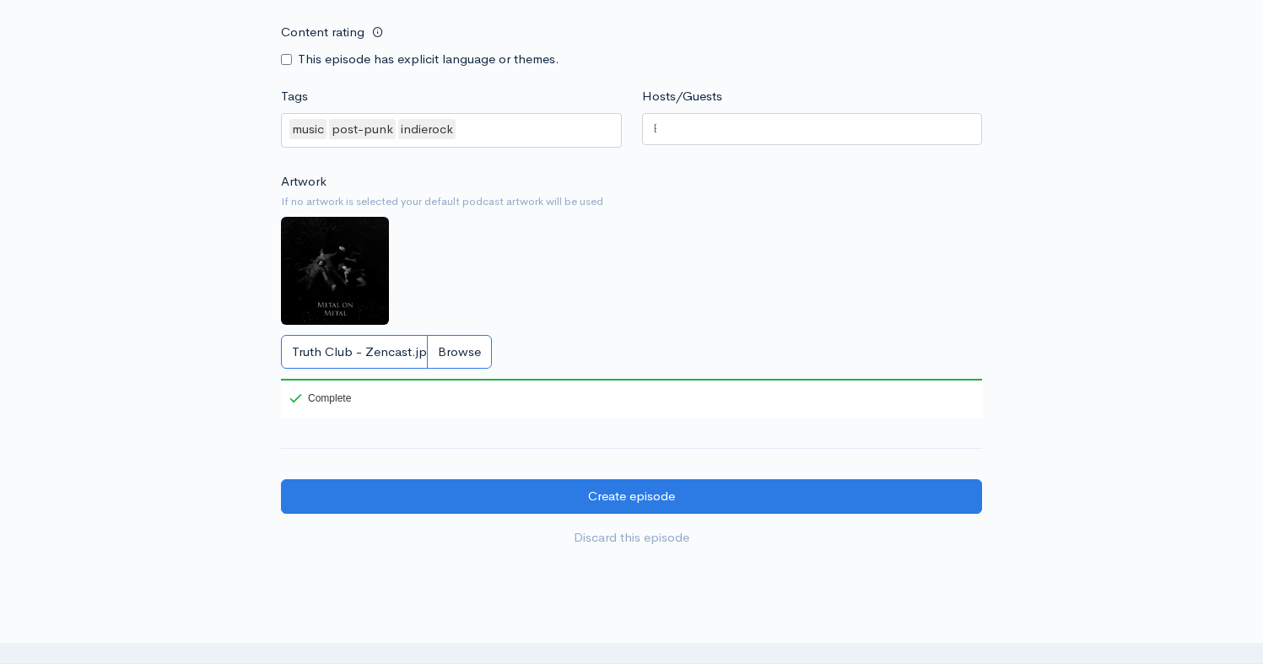
scroll to position [1299, 0]
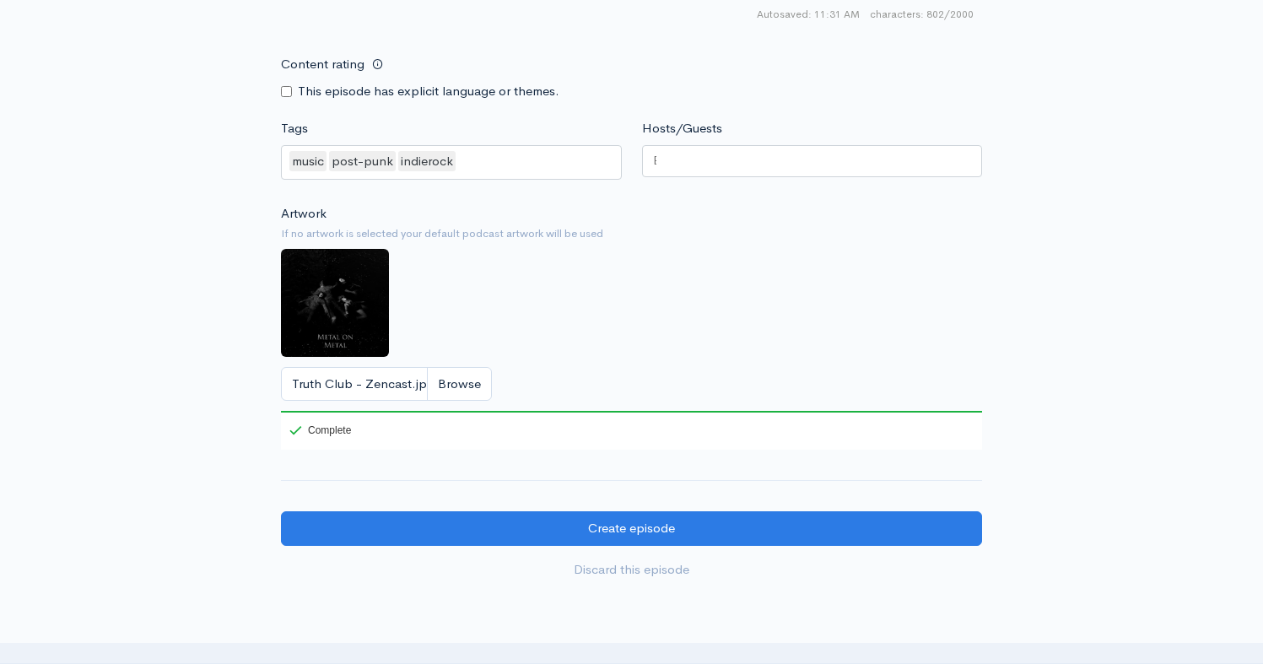
click at [703, 175] on div at bounding box center [812, 161] width 341 height 32
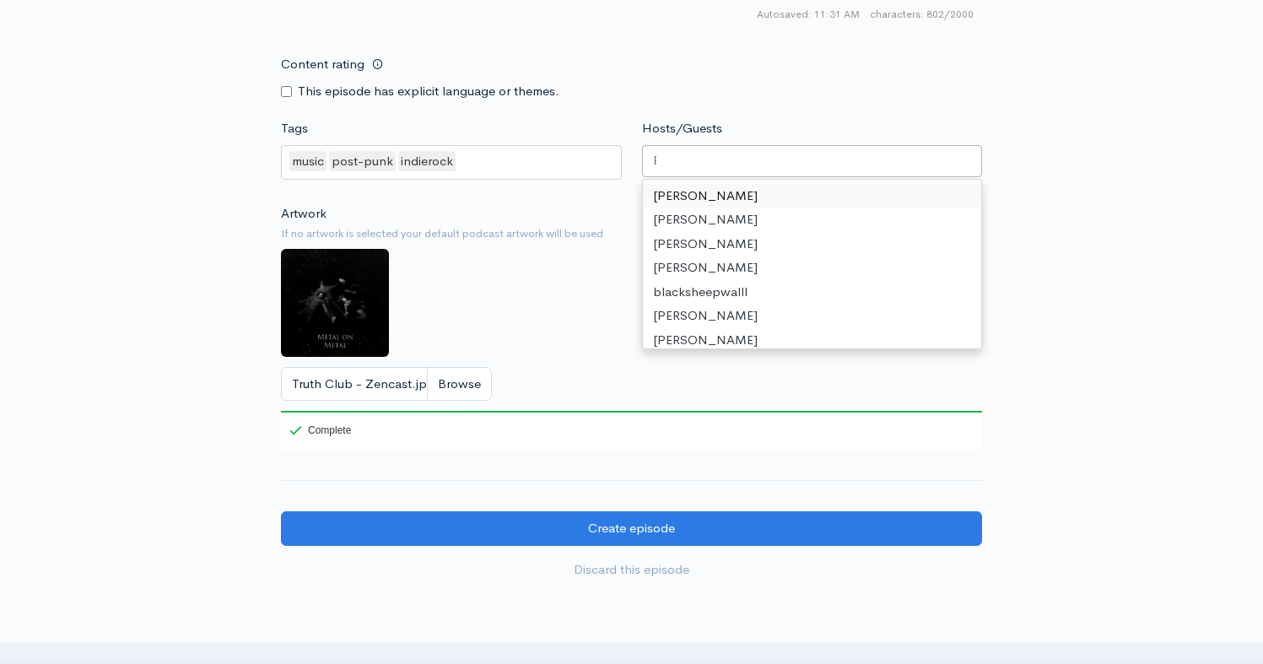
paste input "[PERSON_NAME]"
type input "[PERSON_NAME]"
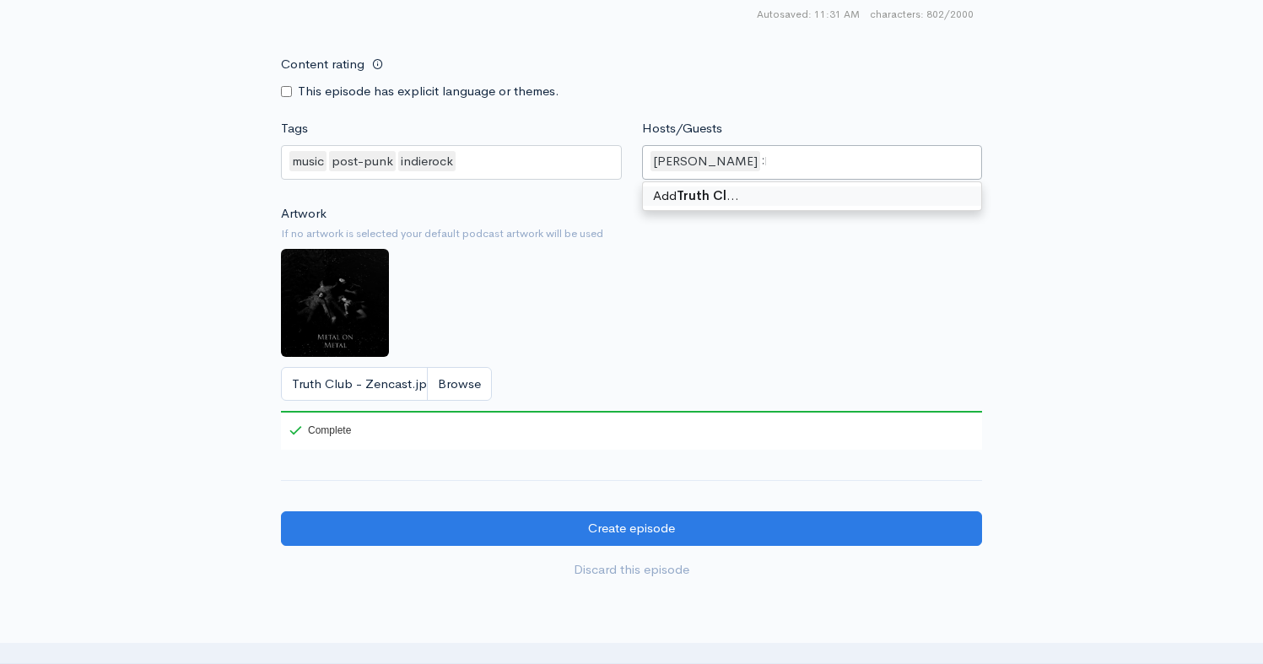
scroll to position [0, 55]
type input "Truth Club"
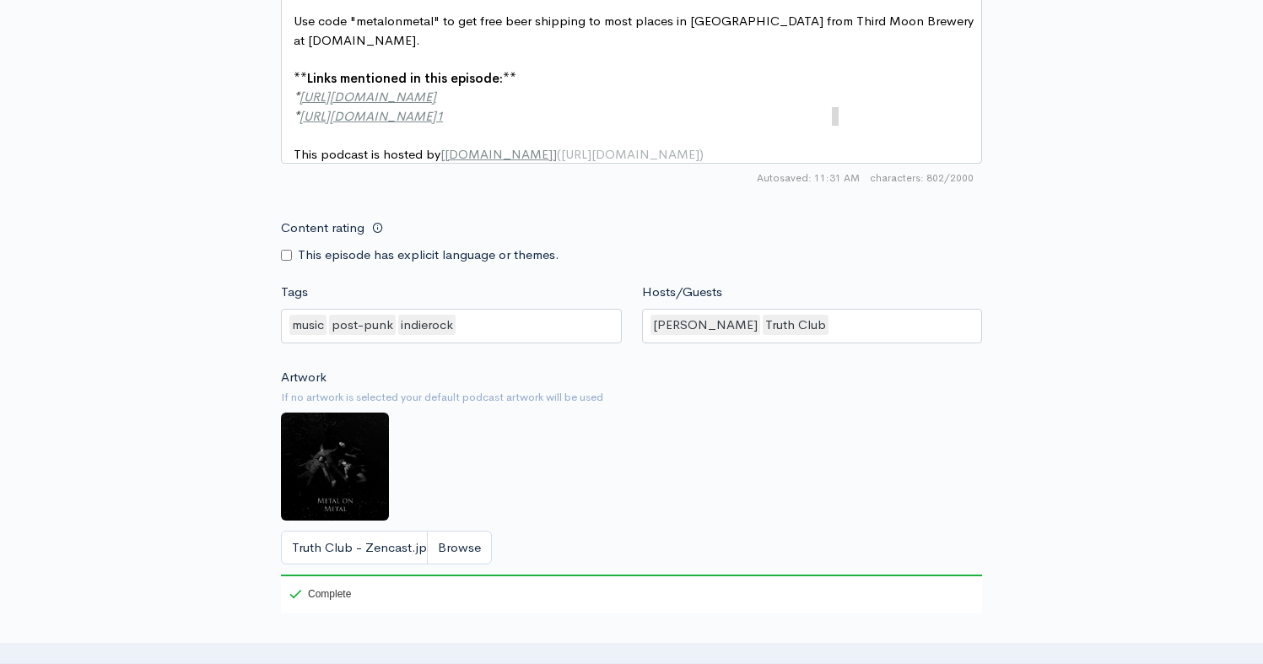
scroll to position [6, 0]
type textarea "vA&list=RDMQL4UWpB4vA&start_radio=1"
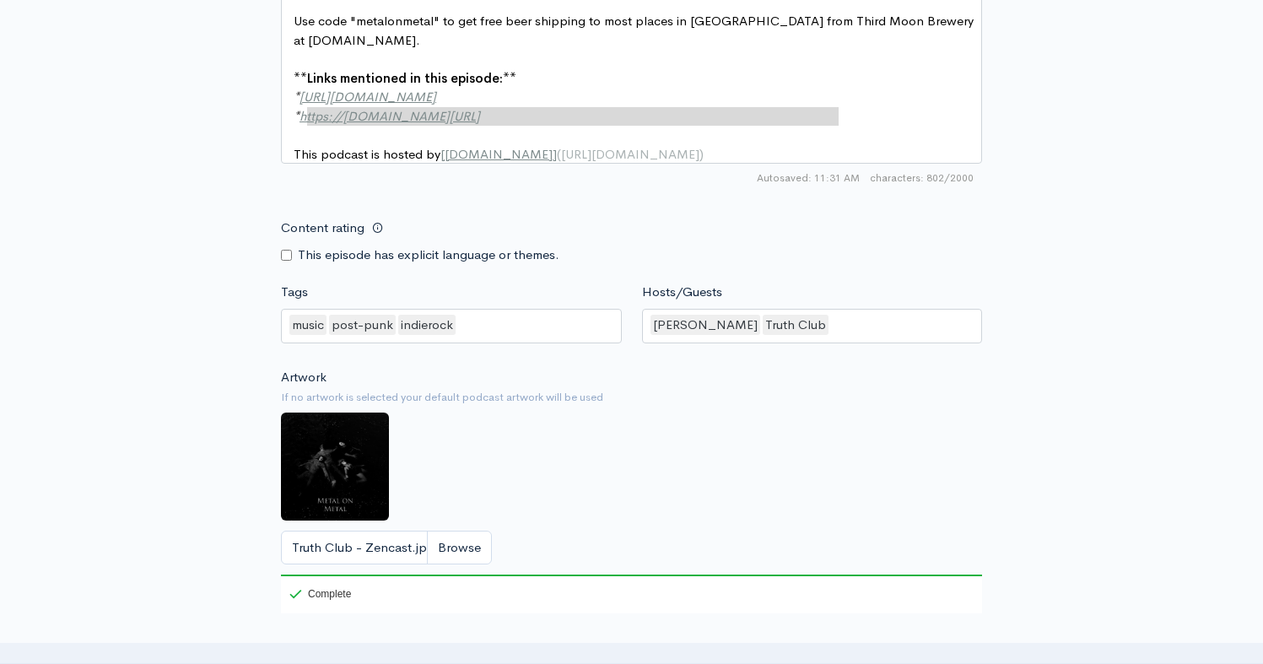
type textarea "[URL][DOMAIN_NAME]"
drag, startPoint x: 865, startPoint y: 115, endPoint x: 302, endPoint y: 122, distance: 563.4
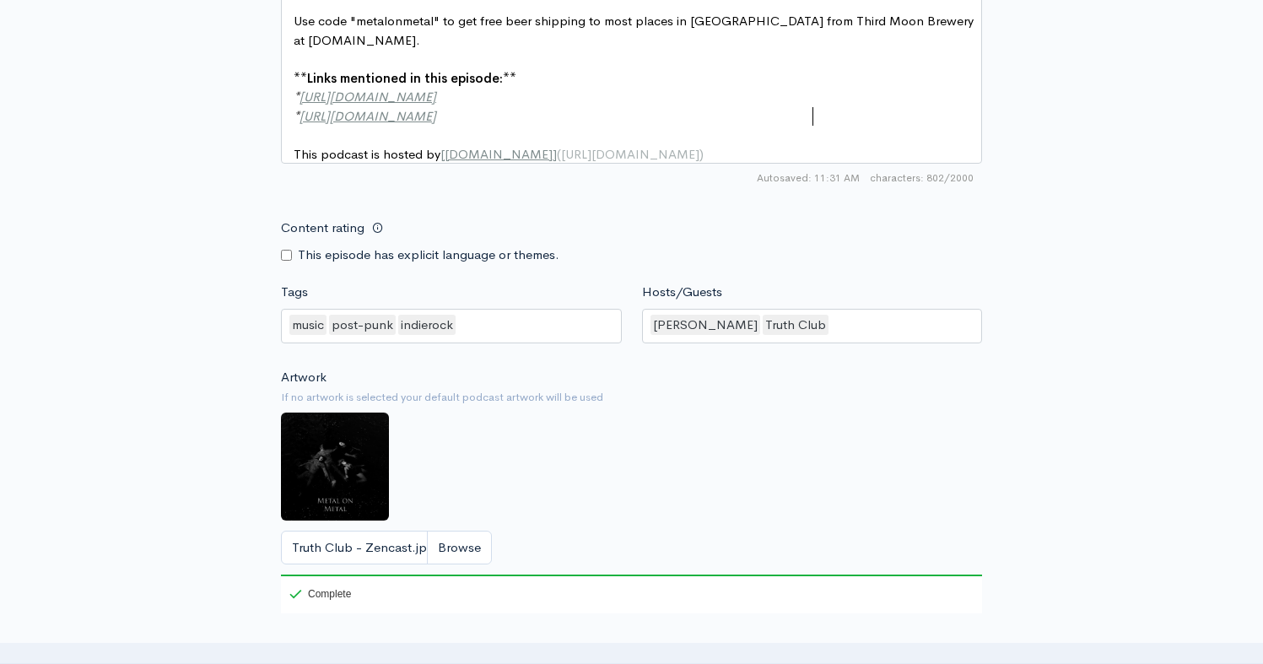
drag, startPoint x: 167, startPoint y: 135, endPoint x: 191, endPoint y: 139, distance: 24.0
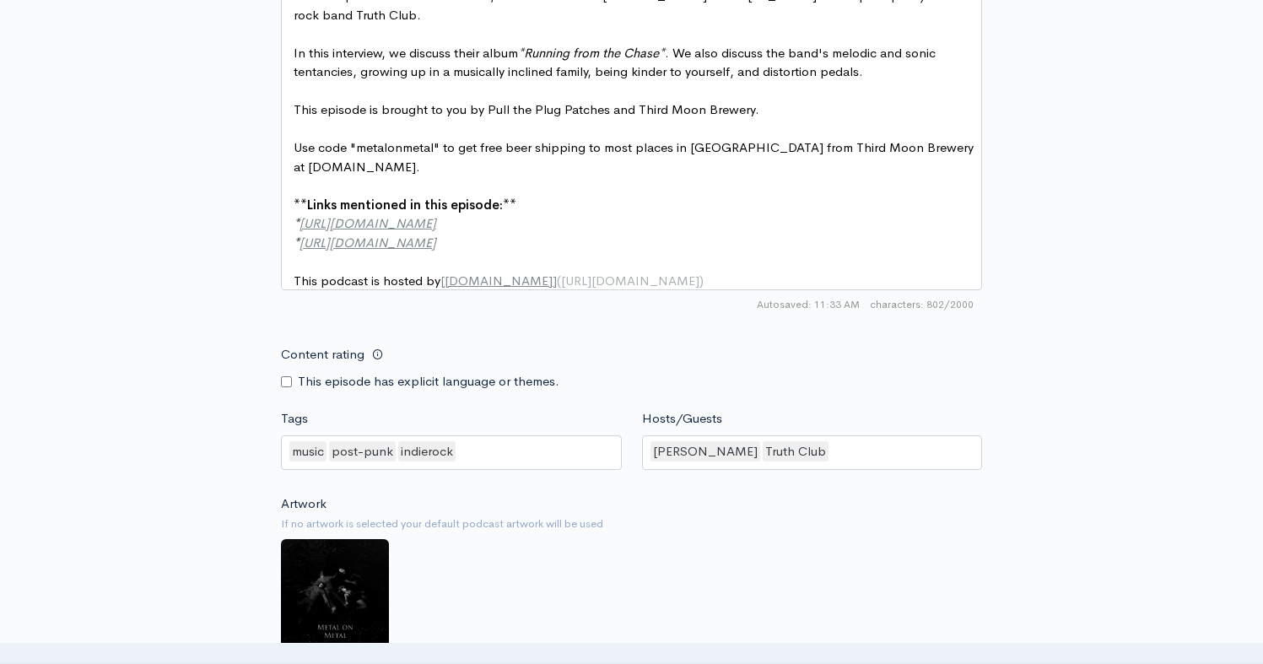
scroll to position [1473, 0]
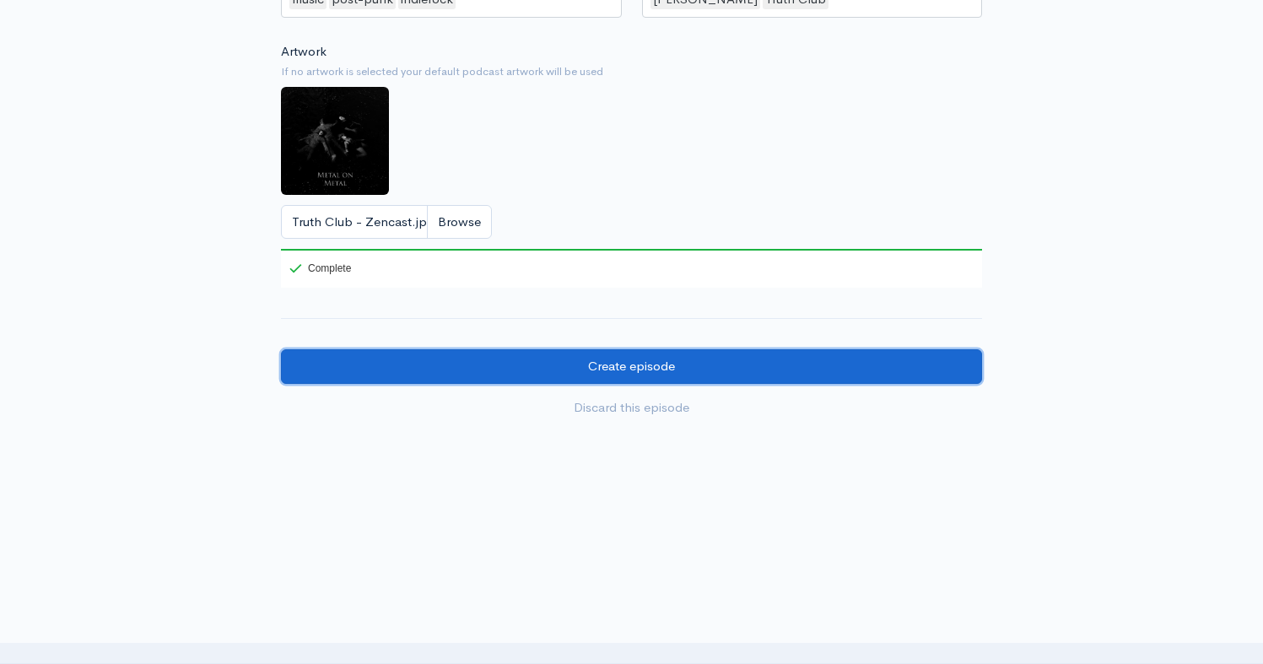
click at [469, 369] on input "Create episode" at bounding box center [631, 366] width 701 height 35
